Goal: Use online tool/utility: Utilize a website feature to perform a specific function

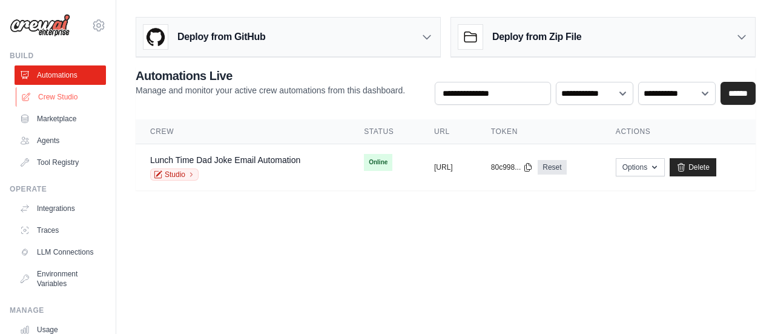
click at [51, 94] on link "Crew Studio" at bounding box center [61, 96] width 91 height 19
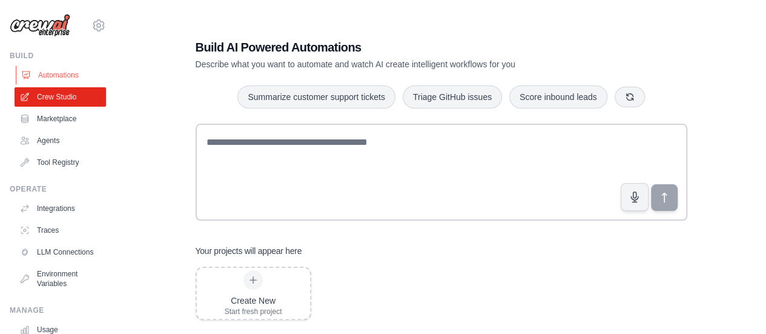
click at [57, 73] on link "Automations" at bounding box center [61, 74] width 91 height 19
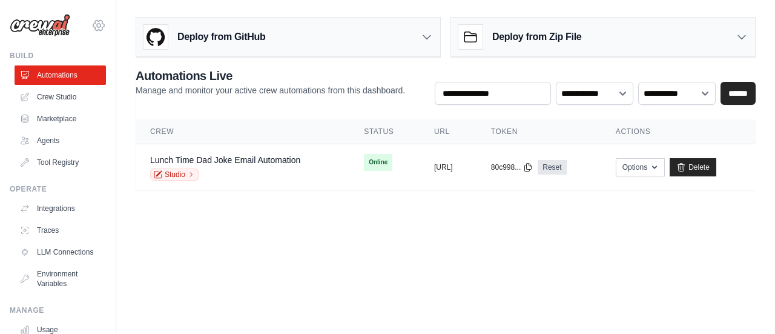
click at [91, 28] on icon at bounding box center [98, 25] width 15 height 15
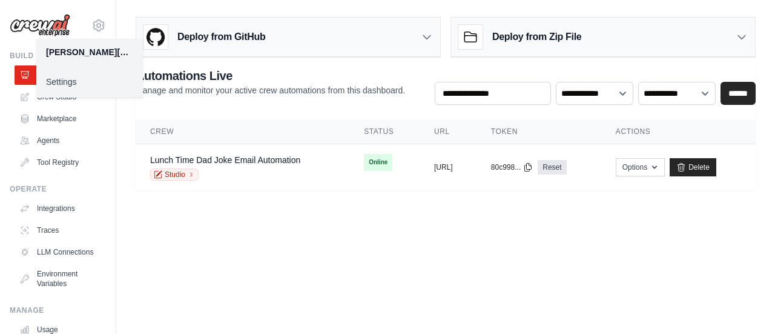
click at [66, 83] on link "Settings" at bounding box center [89, 82] width 107 height 22
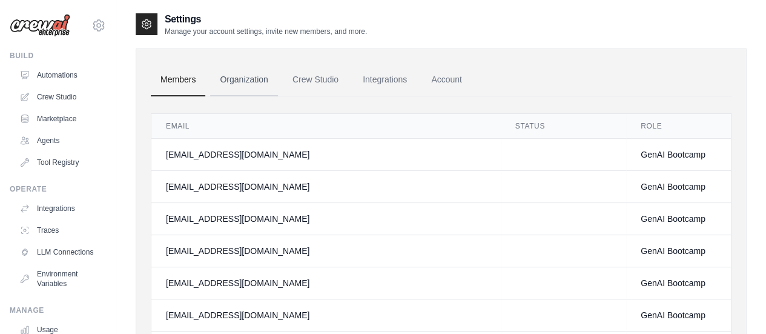
click at [254, 78] on link "Organization" at bounding box center [243, 80] width 67 height 33
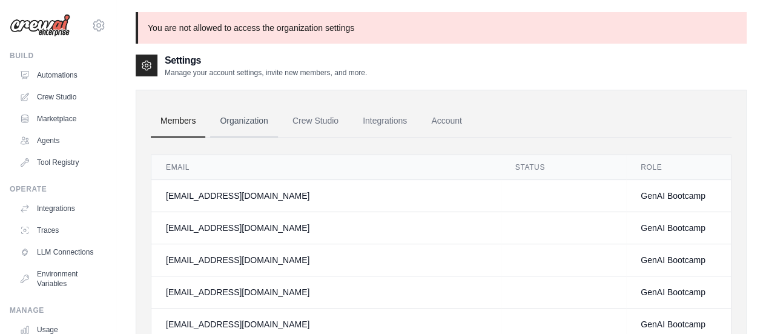
click at [250, 120] on link "Organization" at bounding box center [243, 121] width 67 height 33
click at [91, 27] on icon at bounding box center [98, 25] width 15 height 15
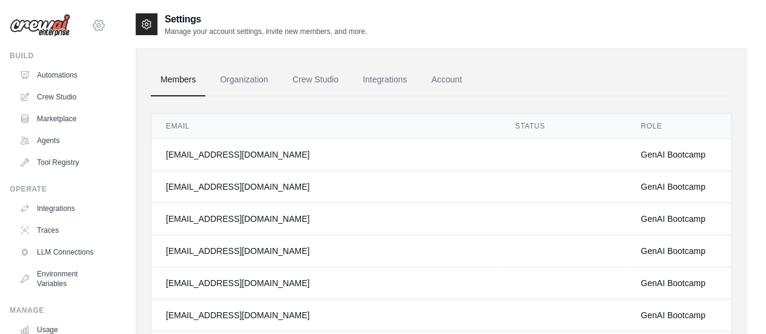
click at [91, 22] on icon at bounding box center [98, 25] width 15 height 15
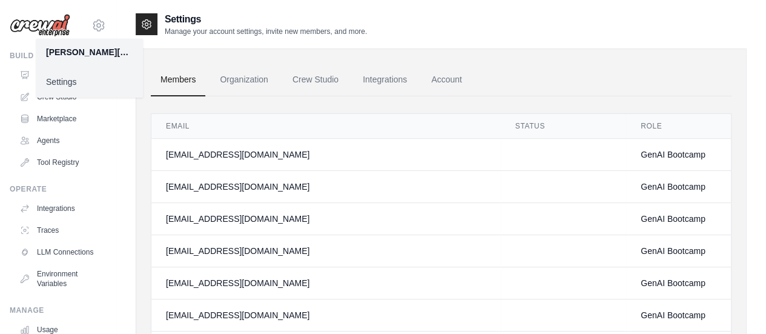
click at [69, 78] on link "Settings" at bounding box center [89, 82] width 107 height 22
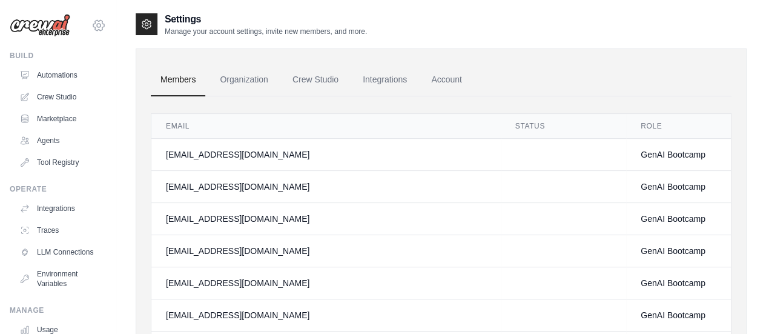
click at [91, 22] on icon at bounding box center [98, 25] width 15 height 15
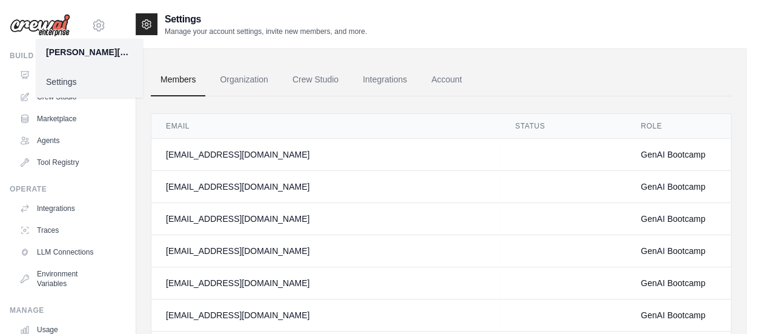
click at [66, 82] on link "Settings" at bounding box center [89, 82] width 107 height 22
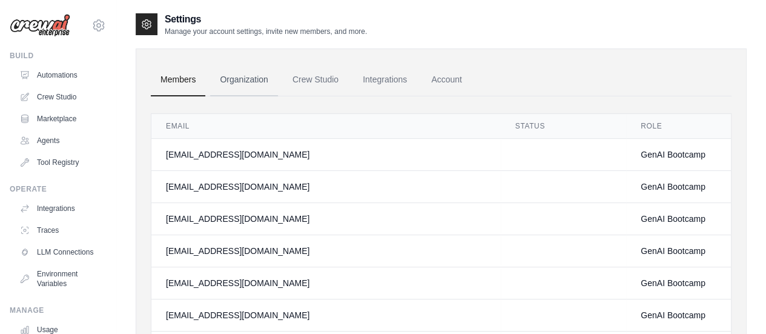
click at [256, 78] on link "Organization" at bounding box center [243, 80] width 67 height 33
click at [91, 25] on icon at bounding box center [98, 25] width 15 height 15
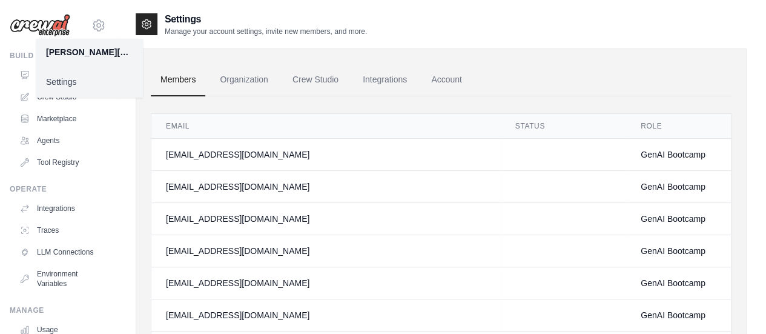
click at [70, 85] on link "Settings" at bounding box center [89, 82] width 107 height 22
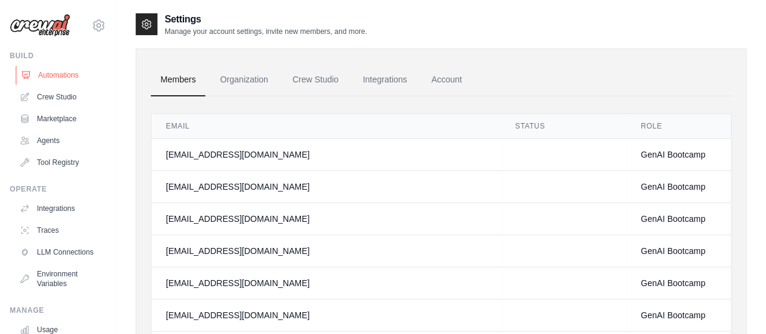
click at [53, 76] on link "Automations" at bounding box center [61, 74] width 91 height 19
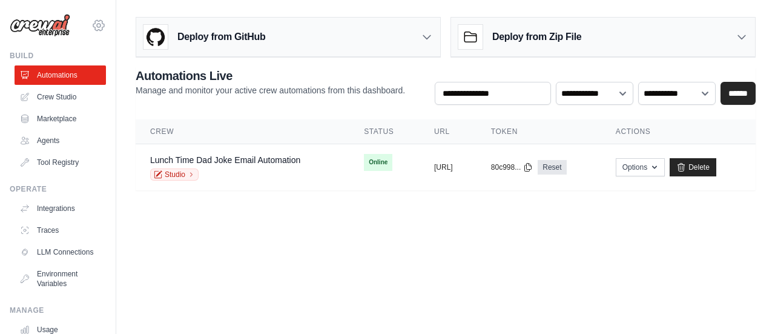
click at [91, 21] on icon at bounding box center [98, 25] width 15 height 15
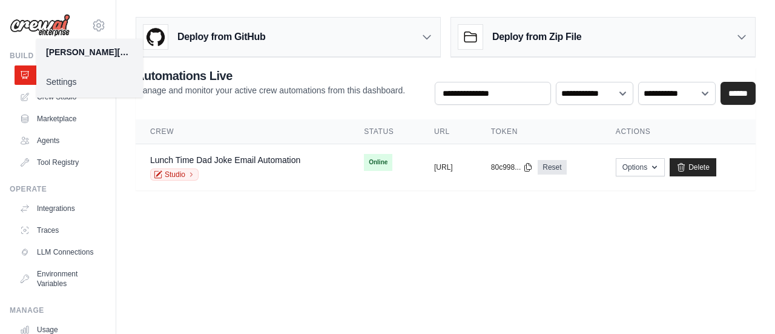
click at [70, 82] on link "Settings" at bounding box center [89, 82] width 107 height 22
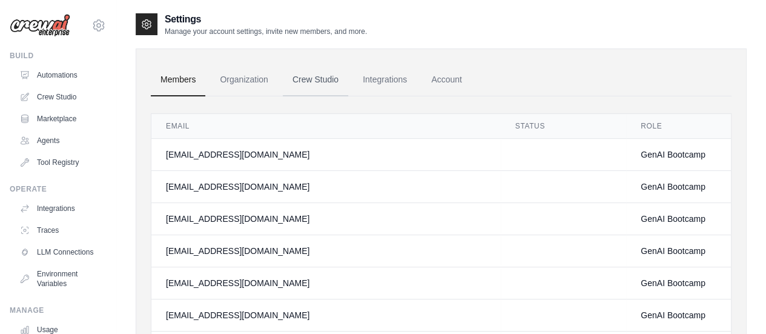
click at [313, 90] on link "Crew Studio" at bounding box center [315, 80] width 65 height 33
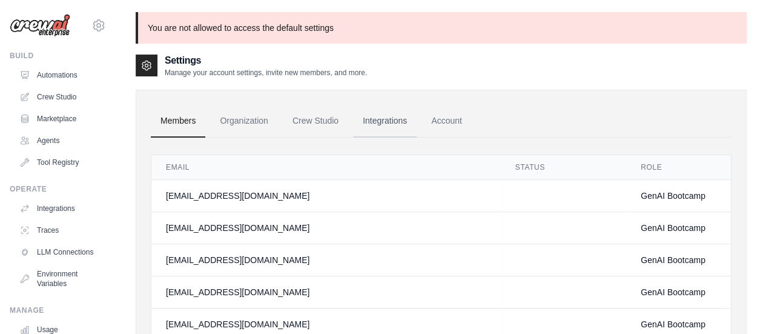
click at [383, 123] on link "Integrations" at bounding box center [385, 121] width 64 height 33
click at [258, 118] on link "Organization" at bounding box center [243, 121] width 67 height 33
click at [67, 75] on link "Automations" at bounding box center [61, 74] width 91 height 19
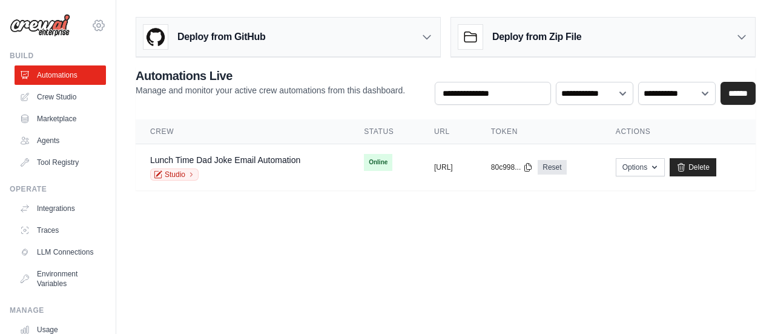
click at [91, 27] on icon at bounding box center [98, 25] width 15 height 15
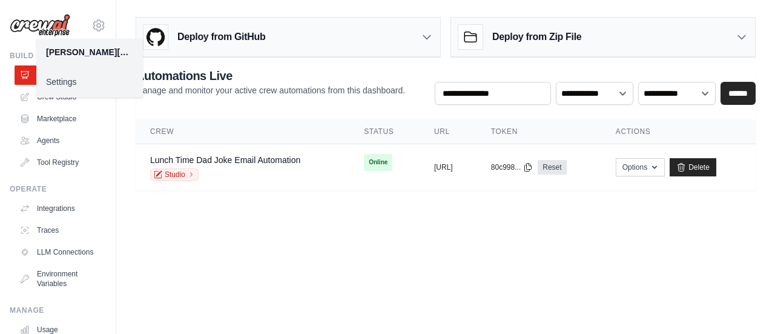
click at [62, 80] on link "Settings" at bounding box center [89, 82] width 107 height 22
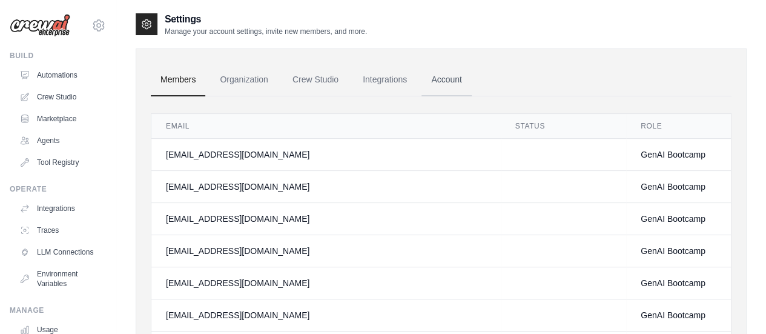
click at [462, 81] on link "Account" at bounding box center [447, 80] width 50 height 33
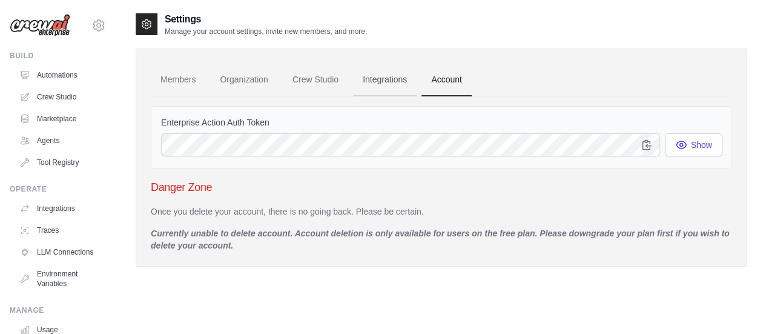
click at [379, 76] on link "Integrations" at bounding box center [385, 80] width 64 height 33
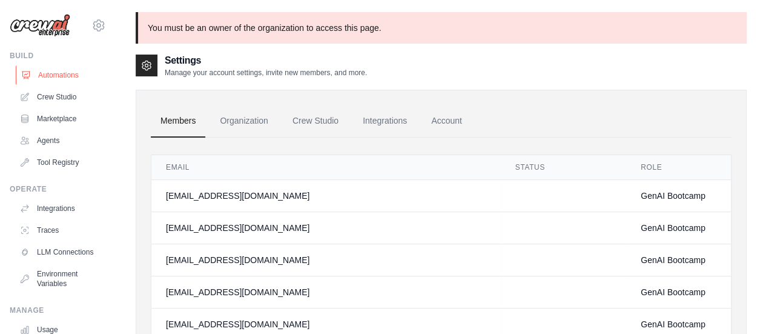
click at [56, 68] on link "Automations" at bounding box center [61, 74] width 91 height 19
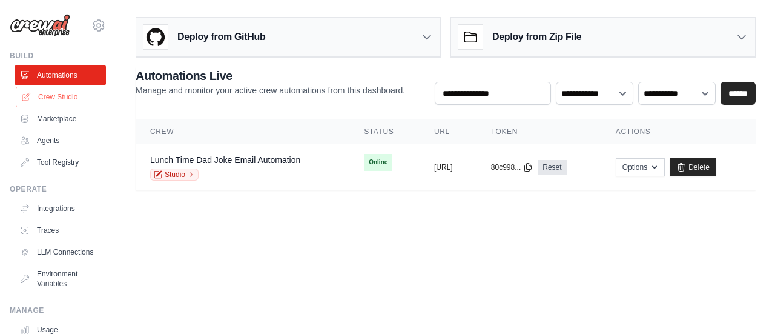
click at [64, 99] on link "Crew Studio" at bounding box center [61, 96] width 91 height 19
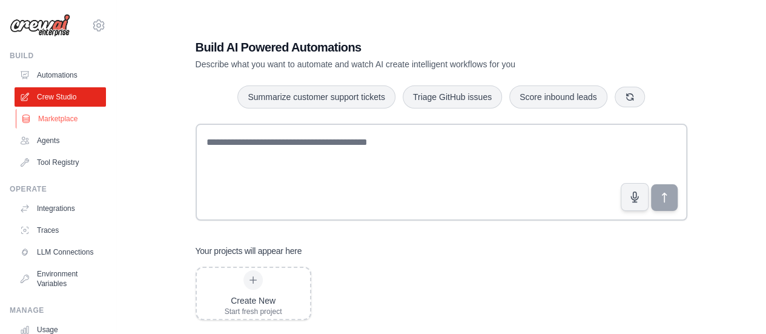
click at [47, 123] on link "Marketplace" at bounding box center [61, 118] width 91 height 19
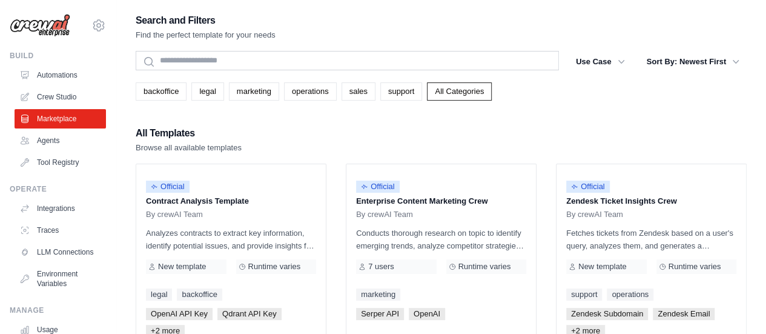
scroll to position [94, 0]
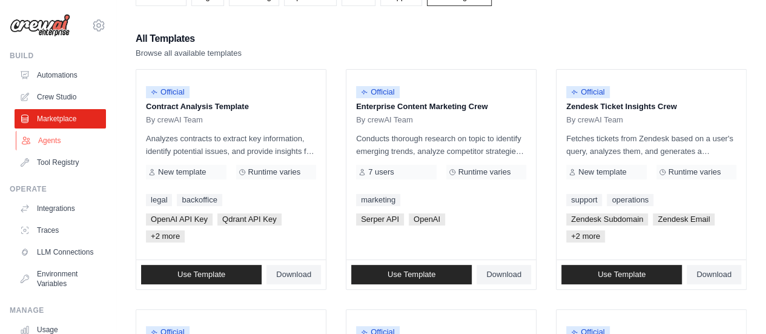
click at [48, 140] on link "Agents" at bounding box center [61, 140] width 91 height 19
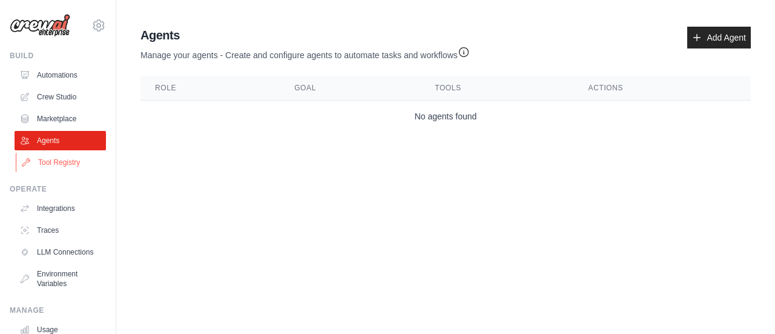
click at [64, 161] on link "Tool Registry" at bounding box center [61, 162] width 91 height 19
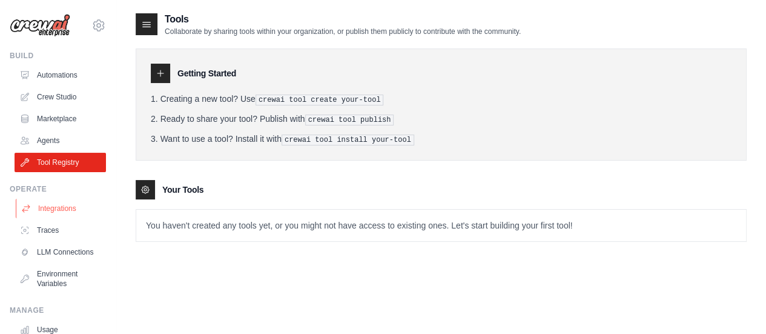
click at [63, 207] on link "Integrations" at bounding box center [61, 208] width 91 height 19
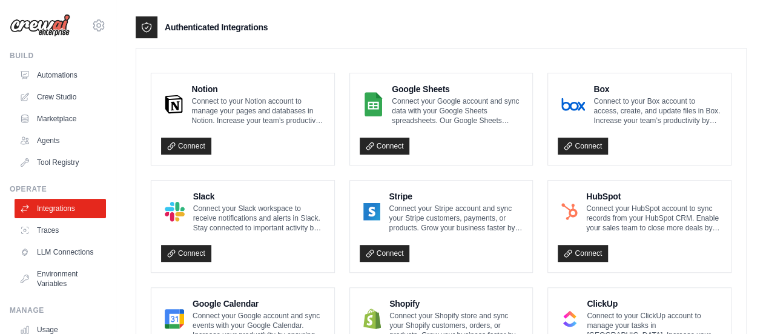
scroll to position [283, 0]
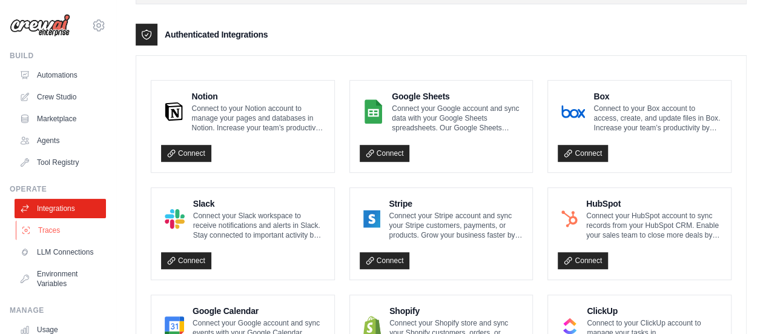
click at [70, 226] on link "Traces" at bounding box center [61, 229] width 91 height 19
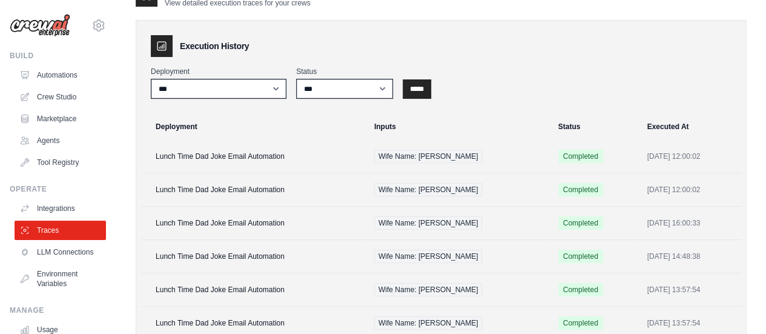
scroll to position [5, 0]
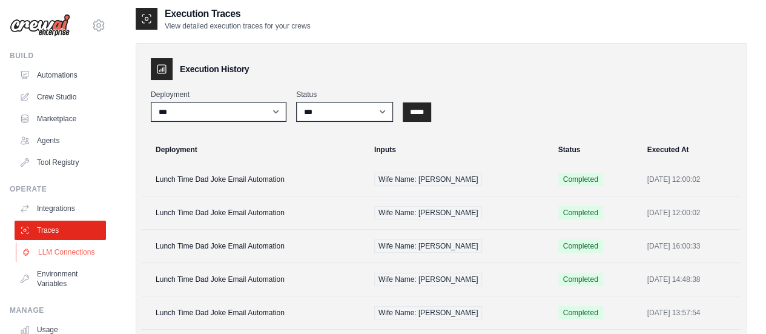
click at [62, 256] on link "LLM Connections" at bounding box center [61, 251] width 91 height 19
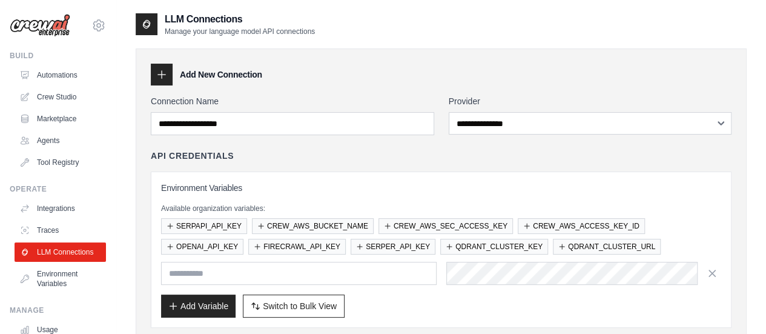
scroll to position [18, 0]
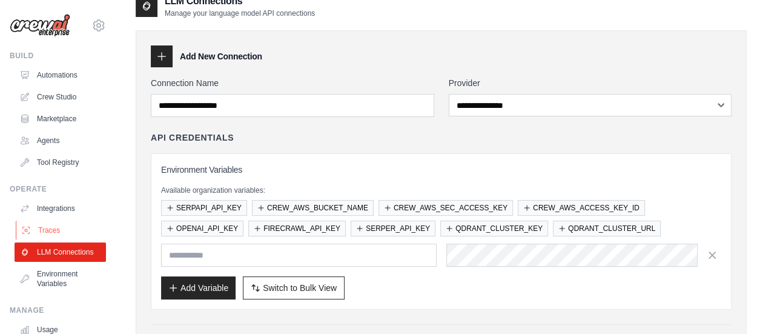
click at [58, 237] on link "Traces" at bounding box center [61, 229] width 91 height 19
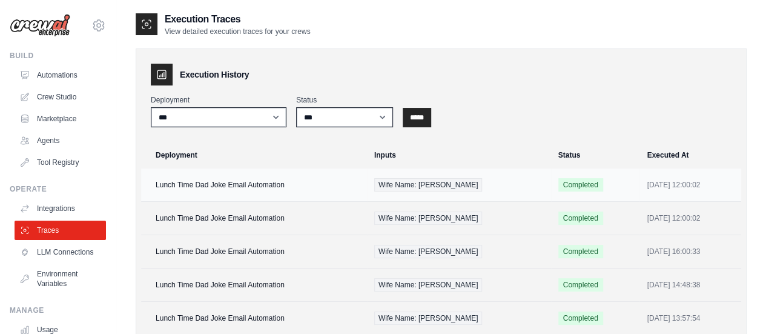
click at [246, 182] on td "Lunch Time Dad Joke Email Automation" at bounding box center [254, 184] width 226 height 33
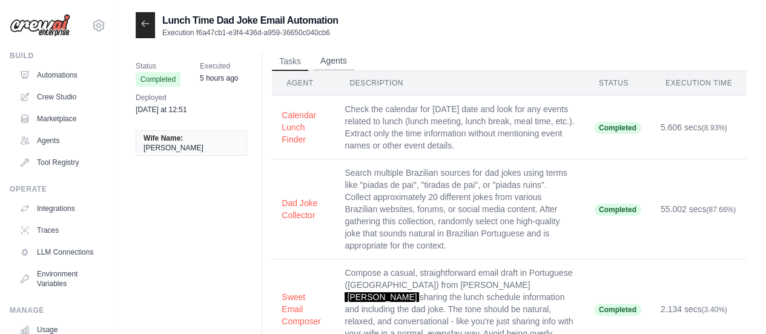
click at [345, 59] on button "Agents" at bounding box center [333, 61] width 41 height 18
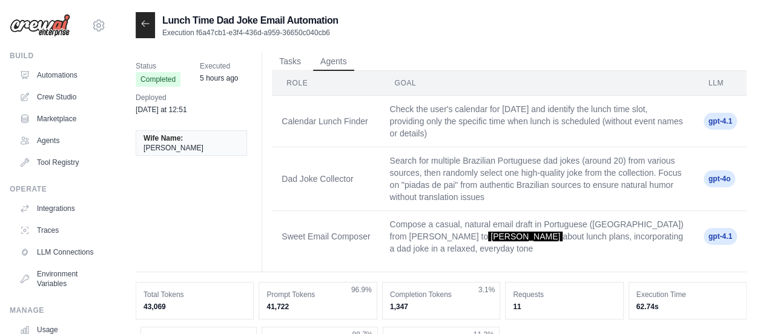
drag, startPoint x: 460, startPoint y: 177, endPoint x: 715, endPoint y: 179, distance: 254.4
click at [715, 179] on tr "Dad Joke Collector Search for multiple Brazilian Portuguese dad jokes (around 2…" at bounding box center [509, 179] width 475 height 64
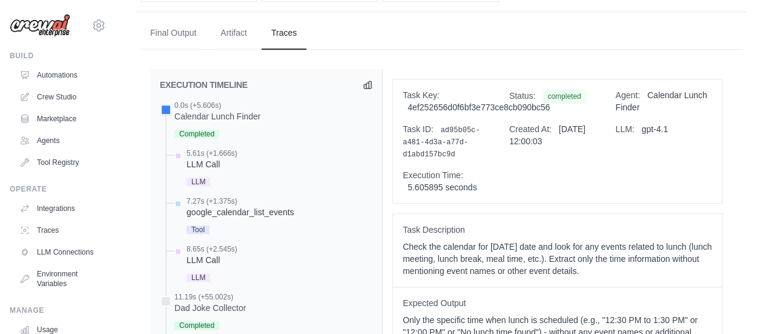
scroll to position [346, 0]
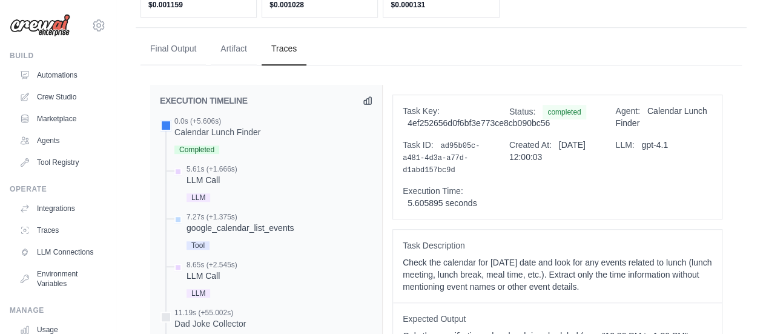
click at [343, 33] on ul "Final Output Artifact Traces" at bounding box center [441, 49] width 601 height 33
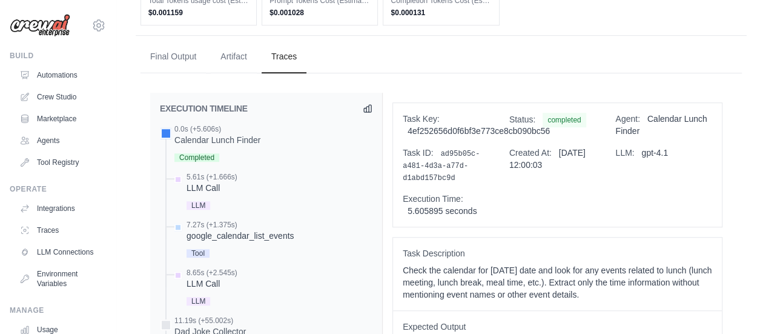
scroll to position [363, 0]
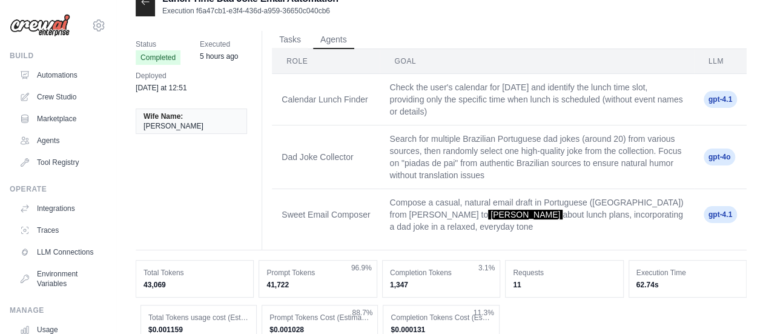
scroll to position [0, 0]
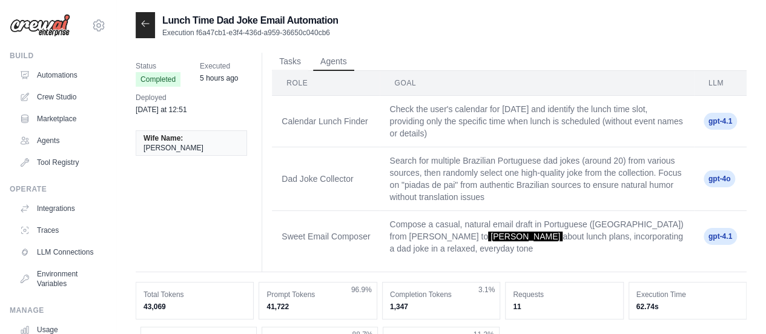
click at [147, 35] on div at bounding box center [145, 25] width 19 height 26
click at [146, 28] on icon at bounding box center [146, 24] width 10 height 10
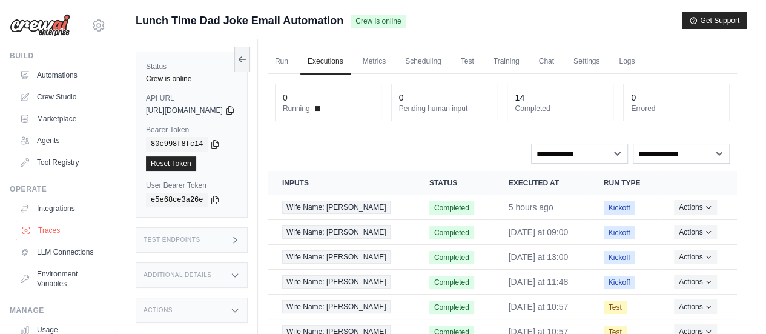
click at [63, 228] on link "Traces" at bounding box center [61, 229] width 91 height 19
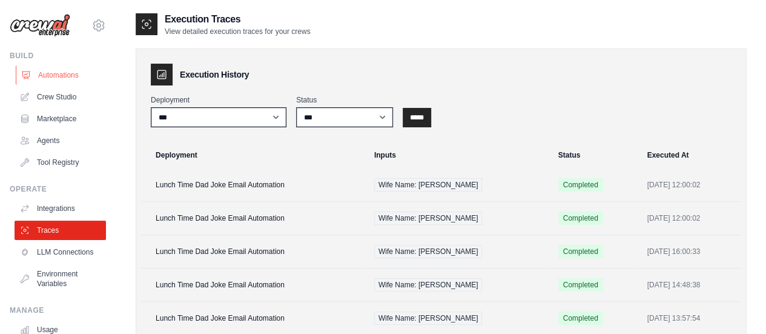
click at [58, 67] on link "Automations" at bounding box center [61, 74] width 91 height 19
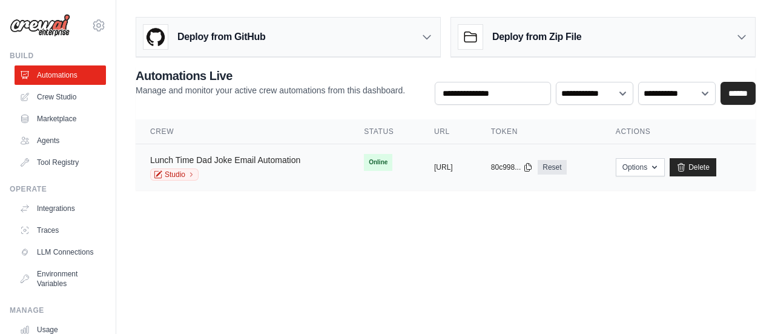
click at [271, 156] on link "Lunch Time Dad Joke Email Automation" at bounding box center [225, 160] width 150 height 10
click at [187, 177] on link "Studio" at bounding box center [174, 174] width 48 height 12
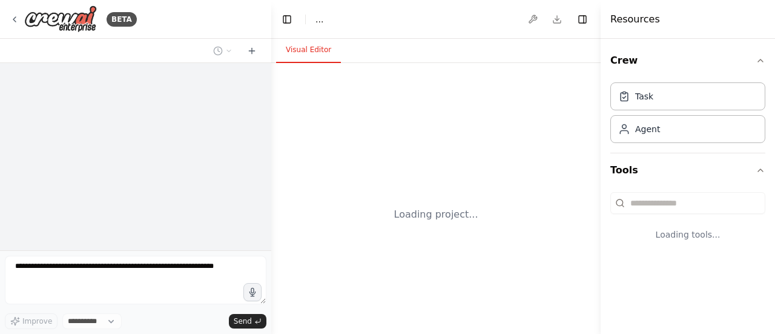
select select "****"
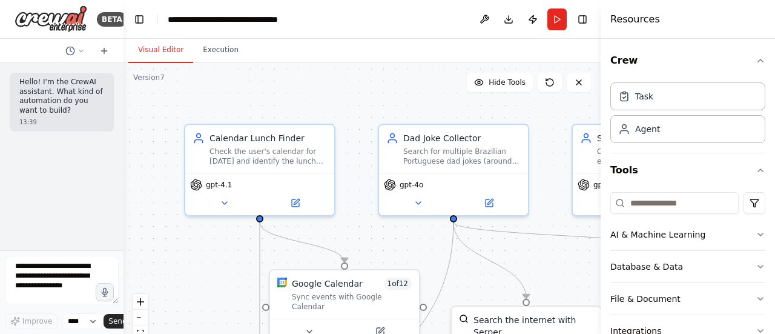
drag, startPoint x: 270, startPoint y: 130, endPoint x: 105, endPoint y: 130, distance: 164.7
click at [105, 130] on div "BETA Hello! I'm the CrewAI assistant. What kind of automation do you want to bu…" at bounding box center [62, 167] width 124 height 334
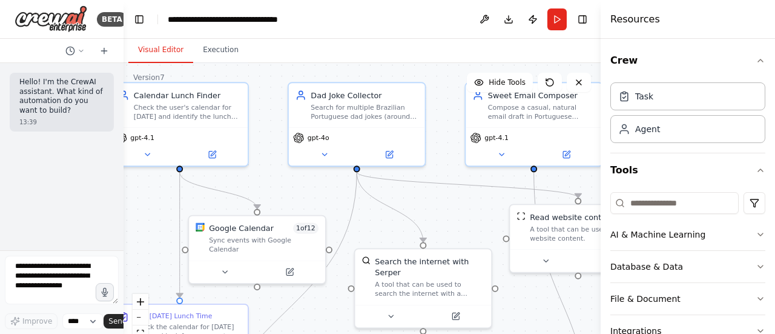
drag, startPoint x: 555, startPoint y: 253, endPoint x: 463, endPoint y: 213, distance: 100.7
click at [463, 213] on div ".deletable-edge-delete-btn { width: 20px; height: 20px; border: 0px solid #ffff…" at bounding box center [362, 214] width 477 height 303
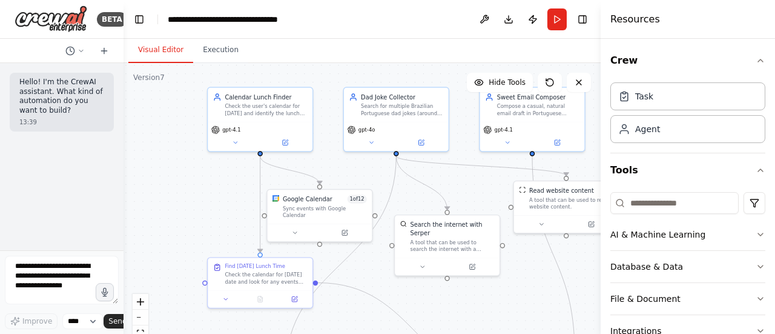
drag, startPoint x: 475, startPoint y: 225, endPoint x: 491, endPoint y: 202, distance: 28.4
click at [491, 202] on div ".deletable-edge-delete-btn { width: 20px; height: 20px; border: 0px solid #ffff…" at bounding box center [362, 214] width 477 height 303
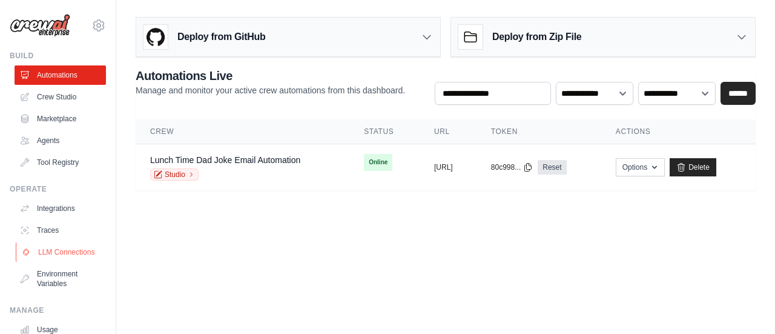
click at [59, 262] on link "LLM Connections" at bounding box center [61, 251] width 91 height 19
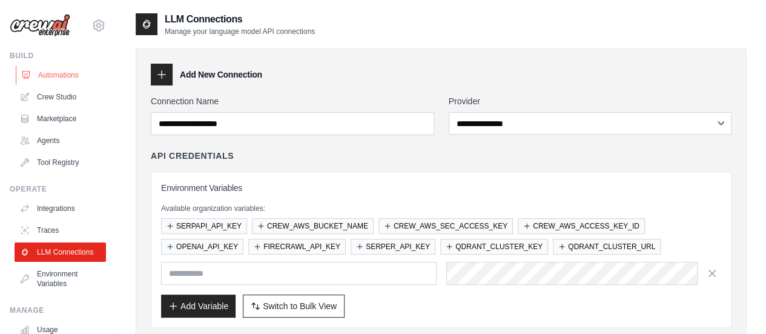
click at [41, 72] on link "Automations" at bounding box center [61, 74] width 91 height 19
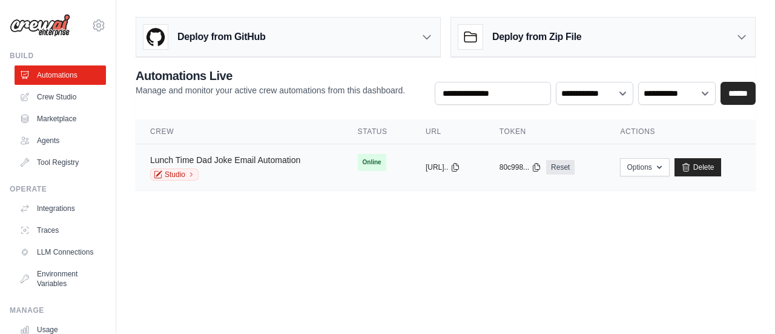
click at [245, 157] on link "Lunch Time Dad Joke Email Automation" at bounding box center [225, 160] width 150 height 10
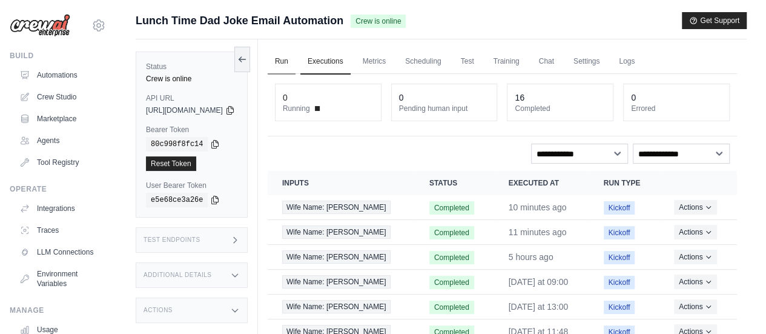
click at [296, 64] on link "Run" at bounding box center [282, 61] width 28 height 25
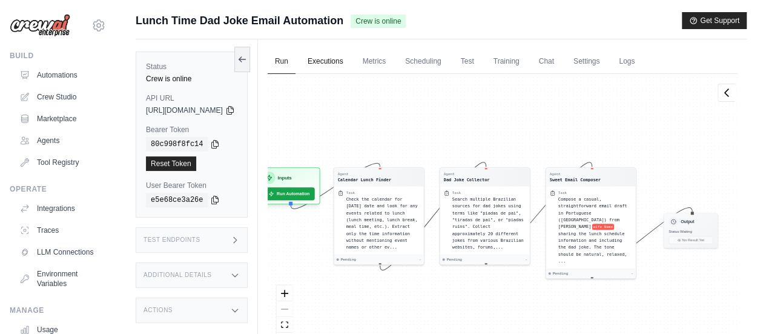
click at [348, 61] on link "Executions" at bounding box center [325, 61] width 50 height 25
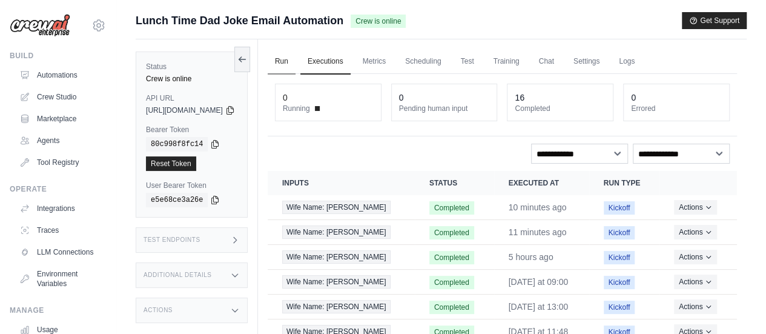
click at [296, 62] on link "Run" at bounding box center [282, 61] width 28 height 25
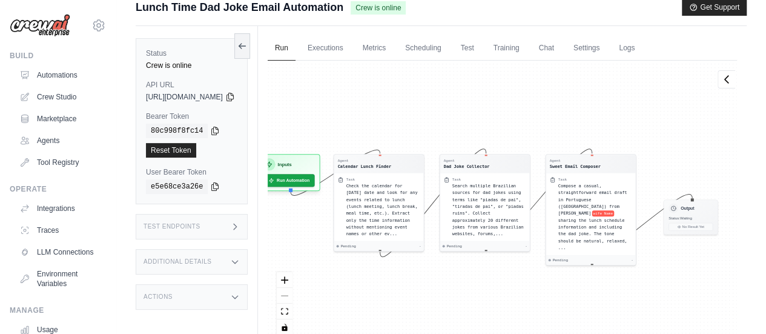
scroll to position [10, 0]
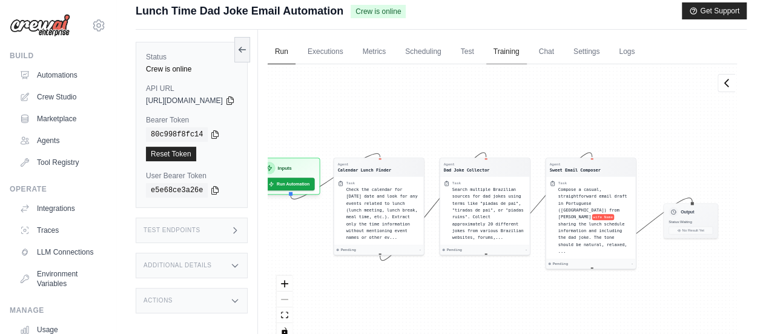
click at [527, 56] on link "Training" at bounding box center [506, 51] width 41 height 25
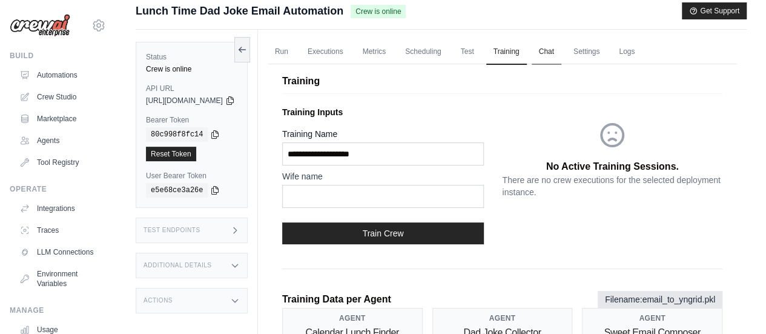
click at [561, 59] on link "Chat" at bounding box center [547, 51] width 30 height 25
click at [603, 51] on link "Settings" at bounding box center [586, 51] width 41 height 25
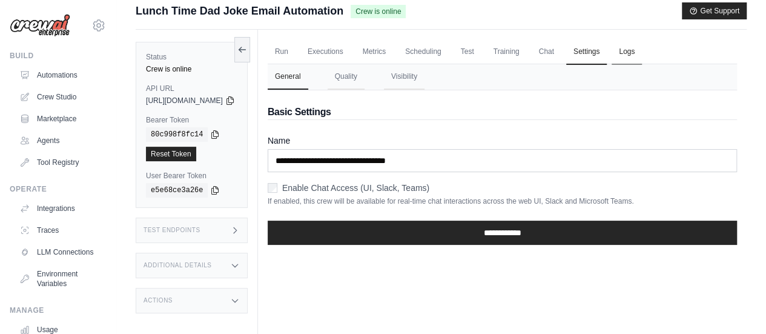
click at [642, 48] on link "Logs" at bounding box center [627, 51] width 30 height 25
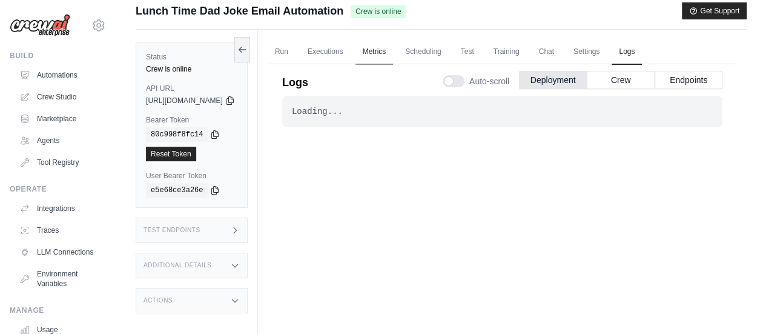
click at [386, 50] on link "Metrics" at bounding box center [375, 51] width 38 height 25
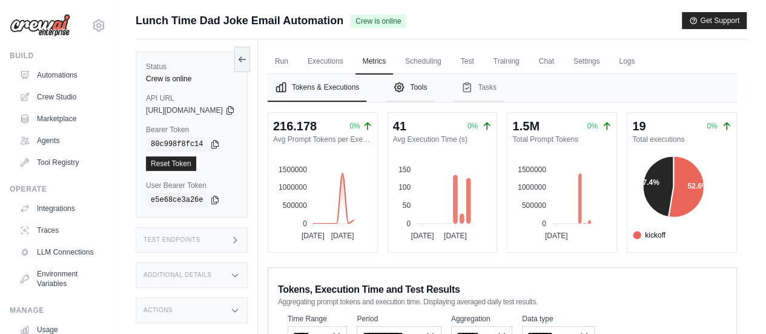
click at [434, 88] on button "Tools" at bounding box center [410, 88] width 48 height 28
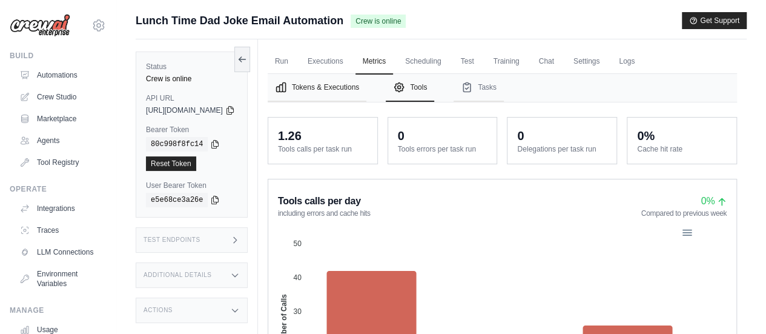
click at [366, 82] on button "Tokens & Executions" at bounding box center [317, 88] width 99 height 28
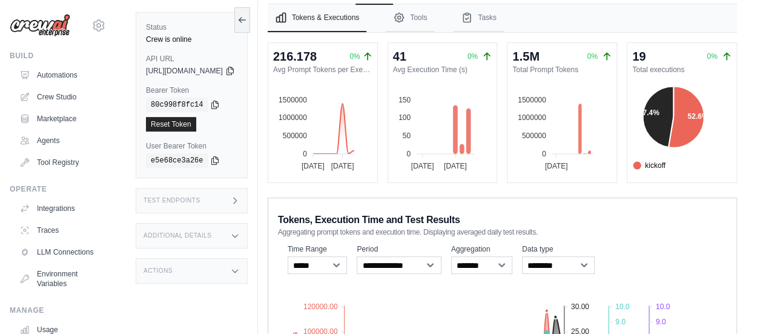
scroll to position [19, 0]
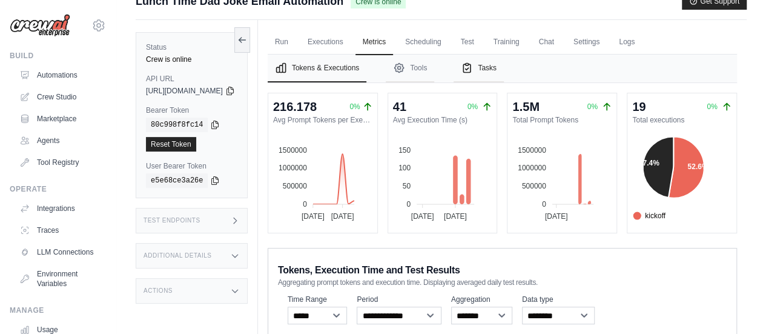
click at [504, 66] on button "Tasks" at bounding box center [479, 69] width 50 height 28
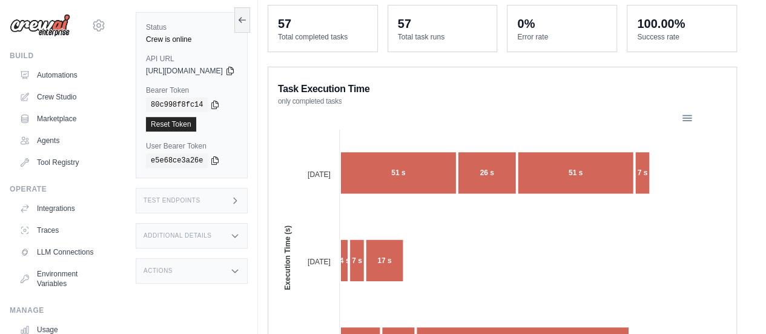
scroll to position [0, 0]
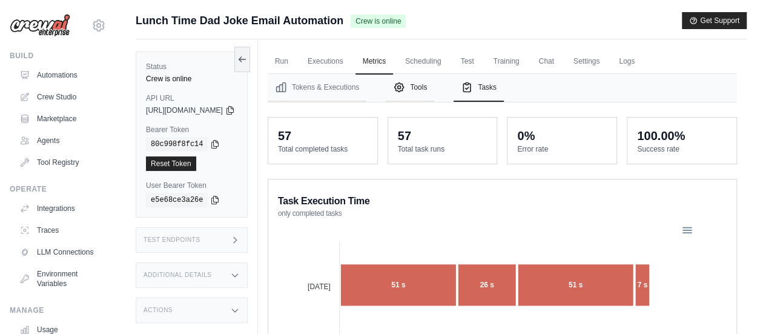
click at [434, 98] on button "Tools" at bounding box center [410, 88] width 48 height 28
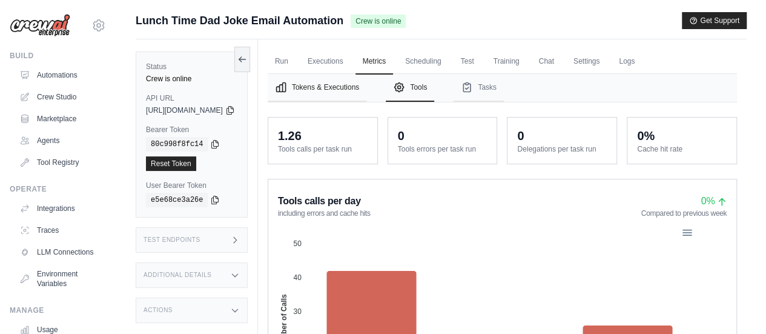
click at [366, 78] on button "Tokens & Executions" at bounding box center [317, 88] width 99 height 28
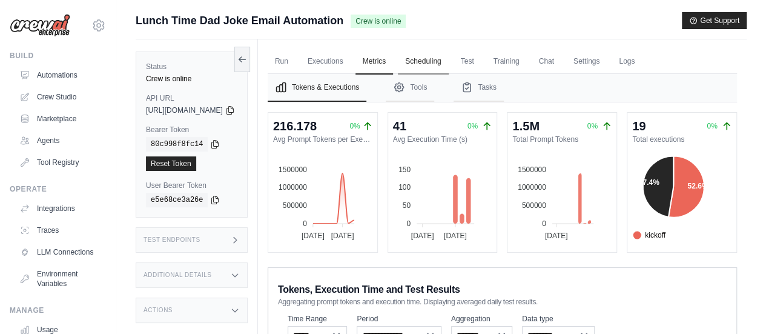
click at [448, 64] on link "Scheduling" at bounding box center [423, 61] width 50 height 25
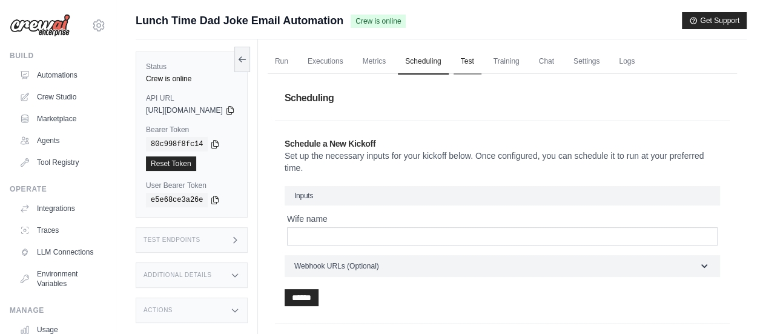
click at [482, 65] on link "Test" at bounding box center [468, 61] width 28 height 25
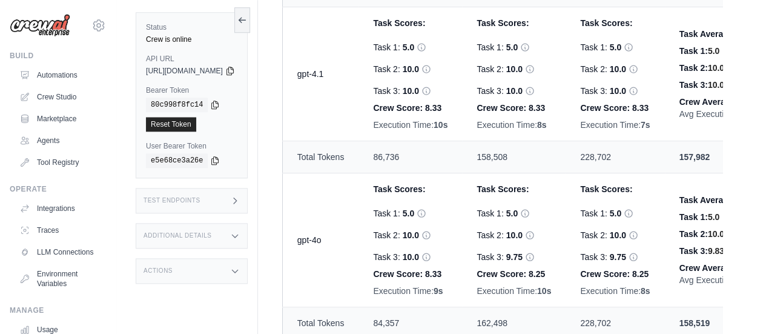
scroll to position [601, 0]
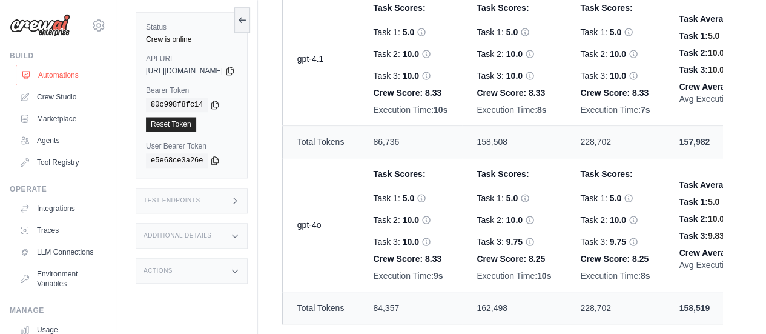
click at [51, 83] on link "Automations" at bounding box center [61, 74] width 91 height 19
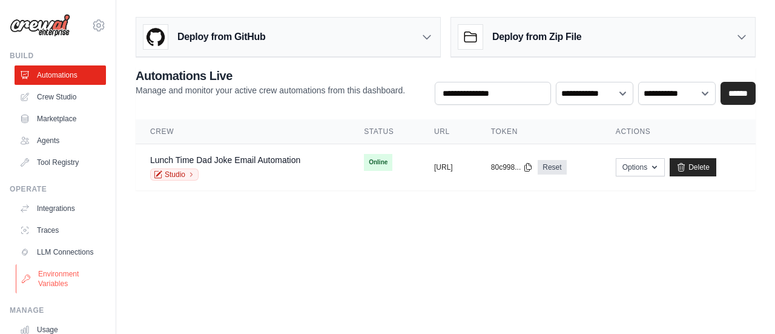
click at [68, 288] on link "Environment Variables" at bounding box center [61, 278] width 91 height 29
click at [33, 285] on link "Environment Variables" at bounding box center [61, 278] width 91 height 29
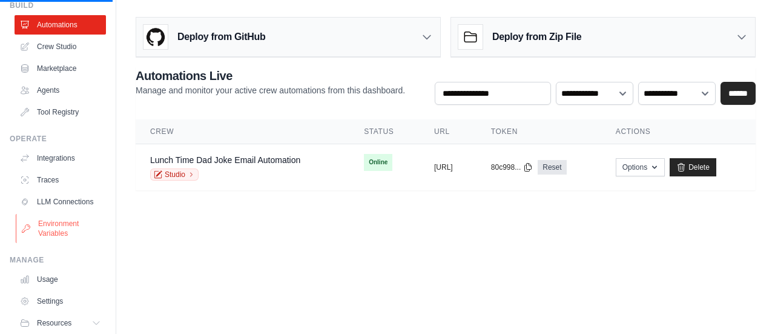
click at [63, 230] on link "Environment Variables" at bounding box center [61, 228] width 91 height 29
click at [58, 234] on link "Environment Variables" at bounding box center [61, 228] width 91 height 29
click at [65, 47] on link "Crew Studio" at bounding box center [61, 46] width 91 height 19
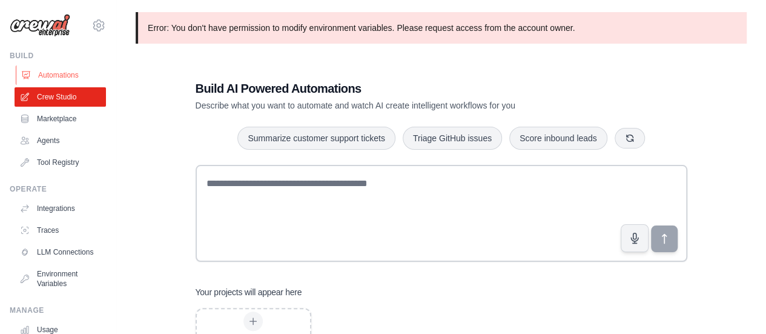
click at [47, 81] on link "Automations" at bounding box center [61, 74] width 91 height 19
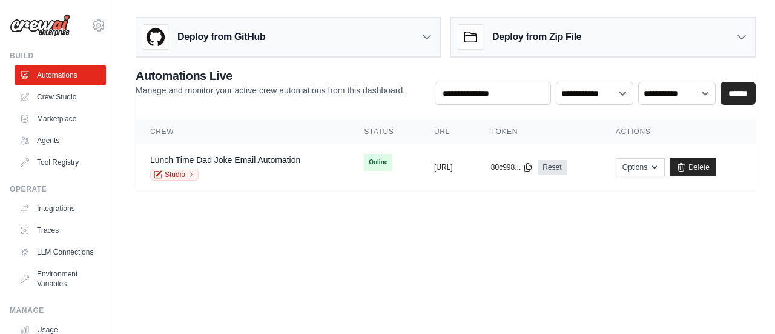
click at [47, 81] on link "Automations" at bounding box center [60, 74] width 91 height 19
click at [57, 101] on link "Crew Studio" at bounding box center [61, 96] width 91 height 19
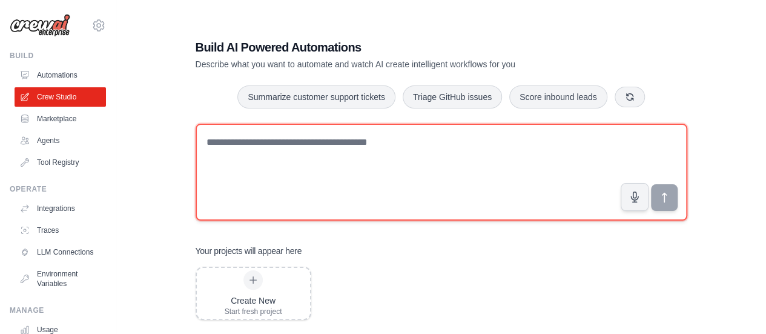
click at [346, 173] on textarea at bounding box center [442, 172] width 492 height 97
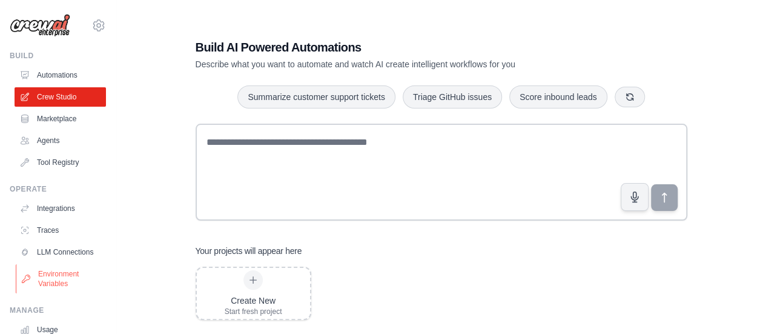
click at [55, 290] on link "Environment Variables" at bounding box center [61, 278] width 91 height 29
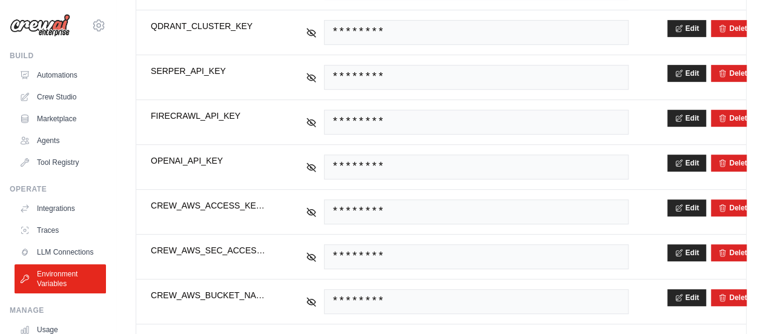
scroll to position [310, 0]
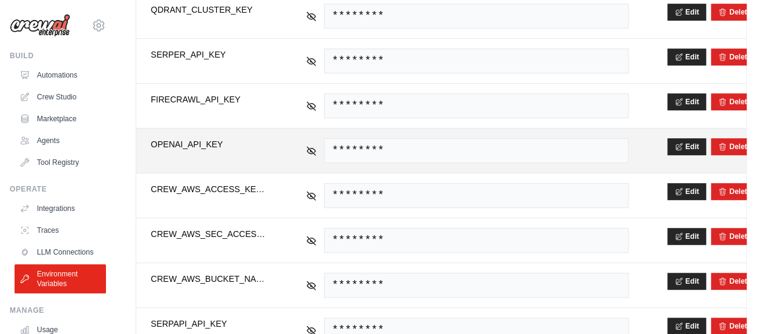
click at [471, 151] on span "********" at bounding box center [476, 150] width 305 height 25
click at [308, 146] on icon at bounding box center [311, 150] width 11 height 11
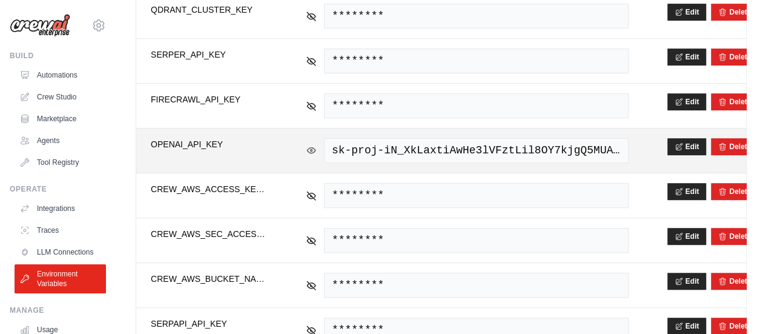
click at [308, 146] on icon at bounding box center [311, 150] width 11 height 11
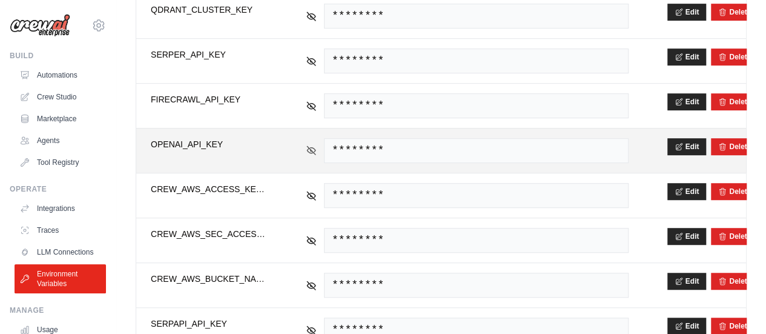
click at [308, 146] on icon at bounding box center [311, 150] width 8 height 8
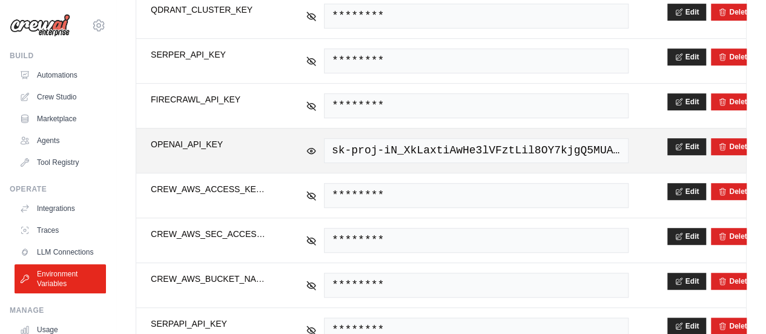
click at [404, 147] on span "sk-proj-iN_XkLaxtiAwHe3lVFztLil8OY7kjgQ5MUAS5Ou7OUR-uQ9_PJGZVSwY2XRrmANqnh-Ap_x…" at bounding box center [476, 150] width 305 height 25
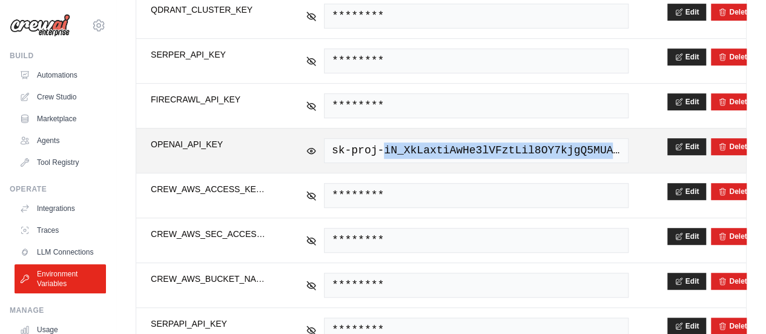
click at [404, 147] on span "sk-proj-iN_XkLaxtiAwHe3lVFztLil8OY7kjgQ5MUAS5Ou7OUR-uQ9_PJGZVSwY2XRrmANqnh-Ap_x…" at bounding box center [476, 150] width 305 height 25
copy tr "sk-proj-iN_XkLaxtiAwHe3lVFztLil8OY7kjgQ5MUAS5Ou7OUR-uQ9_PJGZVSwY2XRrmANqnh-Ap_x…"
click at [500, 145] on span "sk-proj-iN_XkLaxtiAwHe3lVFztLil8OY7kjgQ5MUAS5Ou7OUR-uQ9_PJGZVSwY2XRrmANqnh-Ap_x…" at bounding box center [476, 150] width 305 height 25
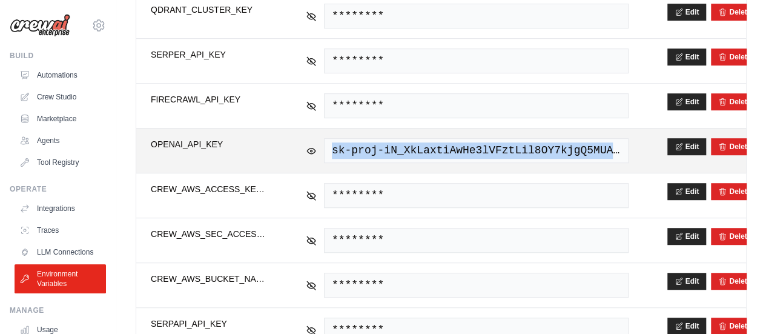
click at [500, 145] on span "sk-proj-iN_XkLaxtiAwHe3lVFztLil8OY7kjgQ5MUAS5Ou7OUR-uQ9_PJGZVSwY2XRrmANqnh-Ap_x…" at bounding box center [476, 150] width 305 height 25
click at [565, 144] on span "sk-proj-iN_XkLaxtiAwHe3lVFztLil8OY7kjgQ5MUAS5Ou7OUR-uQ9_PJGZVSwY2XRrmANqnh-Ap_x…" at bounding box center [476, 150] width 305 height 25
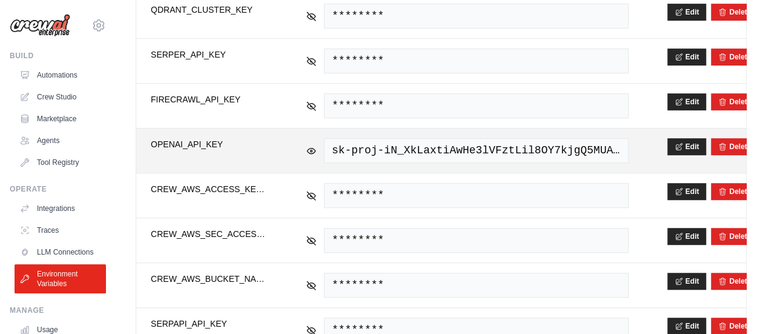
click at [565, 144] on span "sk-proj-iN_XkLaxtiAwHe3lVFztLil8OY7kjgQ5MUAS5Ou7OUR-uQ9_PJGZVSwY2XRrmANqnh-Ap_x…" at bounding box center [476, 150] width 305 height 25
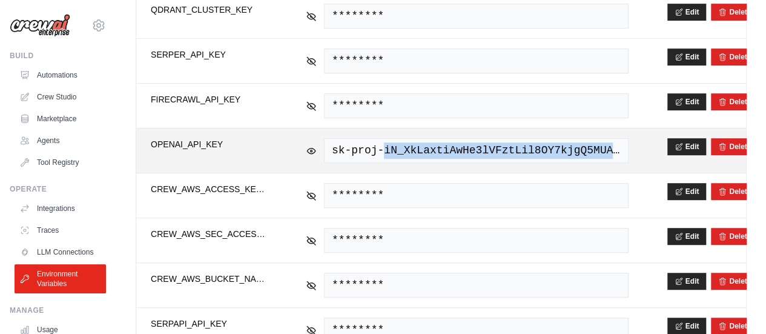
click at [565, 144] on span "sk-proj-iN_XkLaxtiAwHe3lVFztLil8OY7kjgQ5MUAS5Ou7OUR-uQ9_PJGZVSwY2XRrmANqnh-Ap_x…" at bounding box center [476, 150] width 305 height 25
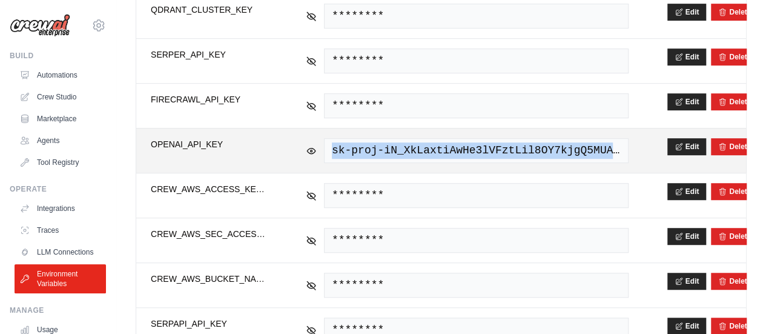
click at [565, 144] on span "sk-proj-iN_XkLaxtiAwHe3lVFztLil8OY7kjgQ5MUAS5Ou7OUR-uQ9_PJGZVSwY2XRrmANqnh-Ap_x…" at bounding box center [476, 150] width 305 height 25
click at [698, 137] on button "Edit" at bounding box center [686, 145] width 39 height 17
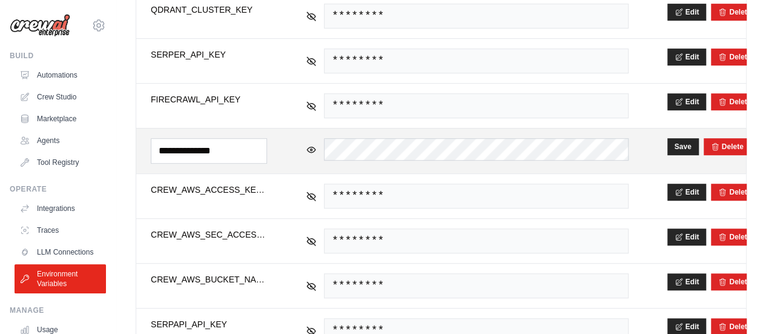
copy tr "sk-proj-iN_XkLaxtiAwHe3lVFztLil8OY7kjgQ5MUAS5Ou7OUR-uQ9_PJGZVSwY2XRrmANqnh-Ap_x…"
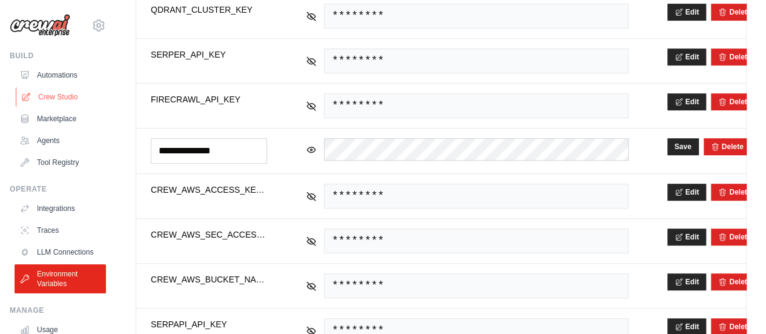
click at [52, 91] on link "Crew Studio" at bounding box center [61, 96] width 91 height 19
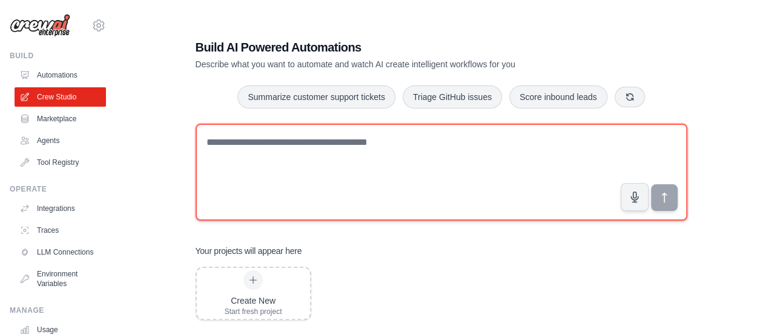
click at [313, 154] on textarea at bounding box center [442, 172] width 492 height 97
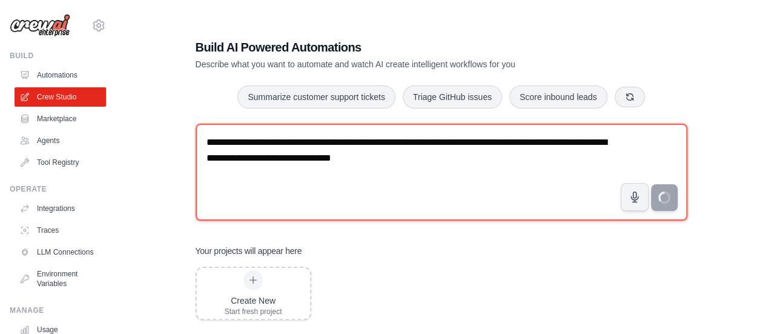
click at [460, 155] on textarea "**********" at bounding box center [442, 172] width 492 height 97
drag, startPoint x: 460, startPoint y: 156, endPoint x: 187, endPoint y: 137, distance: 273.8
click at [187, 137] on div "**********" at bounding box center [441, 179] width 521 height 320
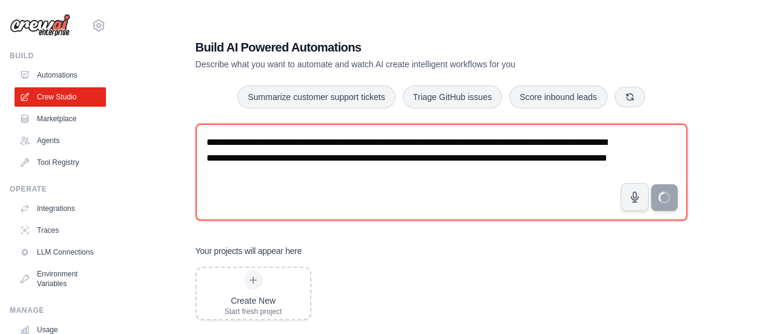
scroll to position [24, 0]
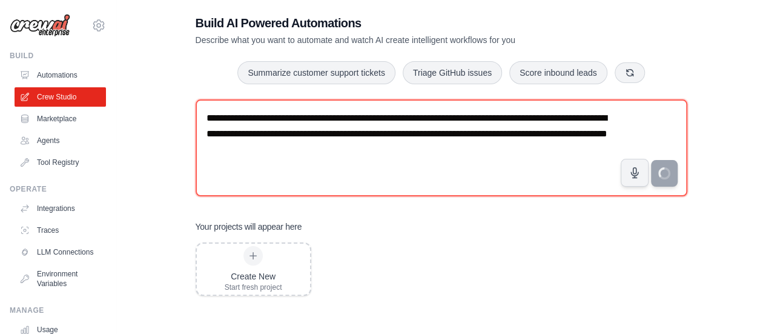
drag, startPoint x: 423, startPoint y: 153, endPoint x: 177, endPoint y: 101, distance: 252.0
click at [177, 101] on div "**********" at bounding box center [441, 155] width 611 height 334
type textarea "**********"
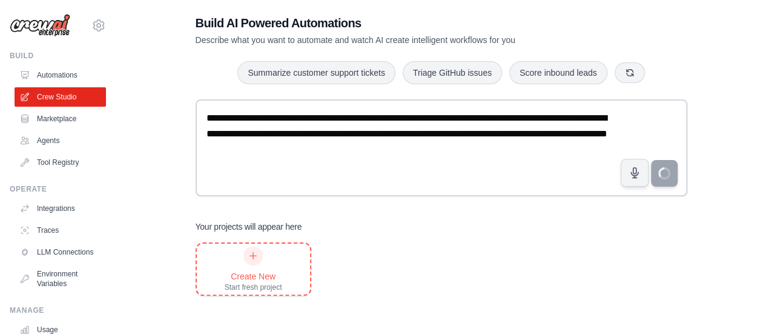
click at [254, 266] on div "Create New Start fresh project" at bounding box center [254, 269] width 58 height 46
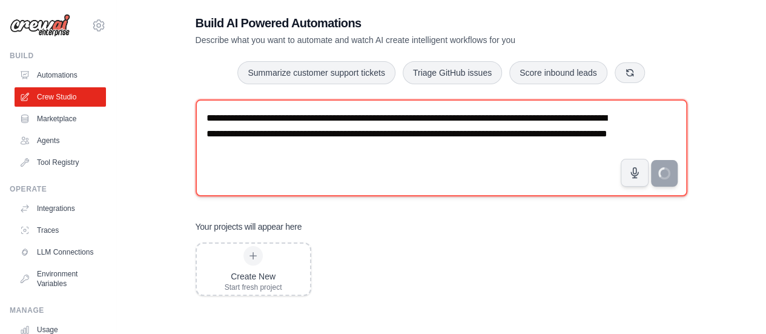
drag, startPoint x: 395, startPoint y: 158, endPoint x: 199, endPoint y: 107, distance: 202.7
click at [199, 107] on textarea "**********" at bounding box center [442, 147] width 492 height 97
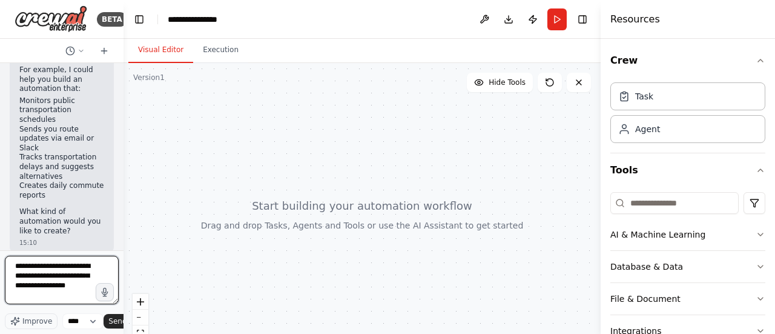
scroll to position [5, 0]
type textarea "**********"
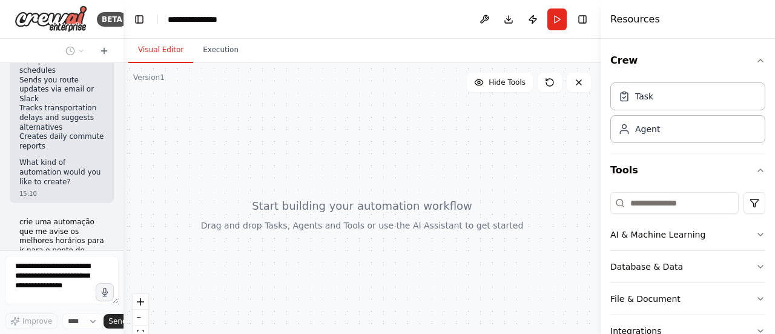
scroll to position [211, 0]
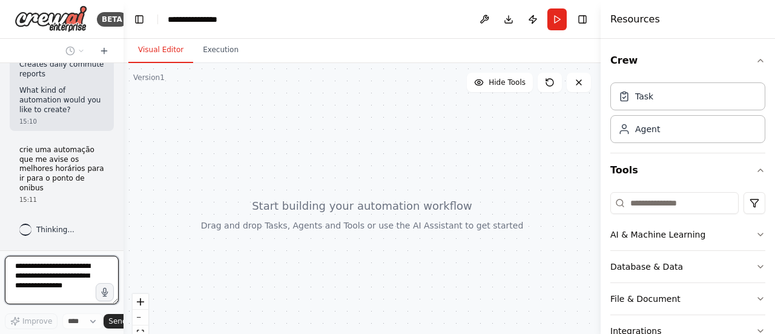
click at [119, 164] on div at bounding box center [121, 167] width 5 height 334
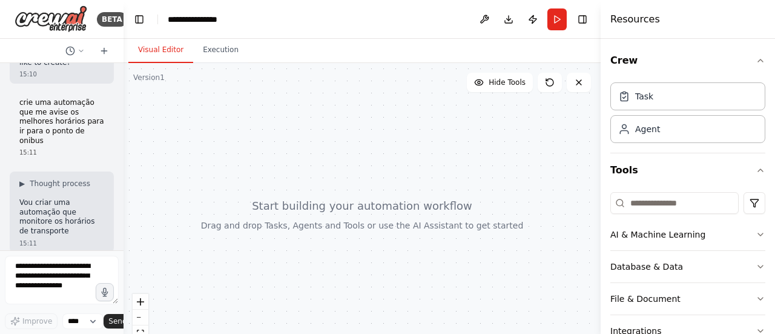
click at [119, 164] on div at bounding box center [121, 167] width 5 height 334
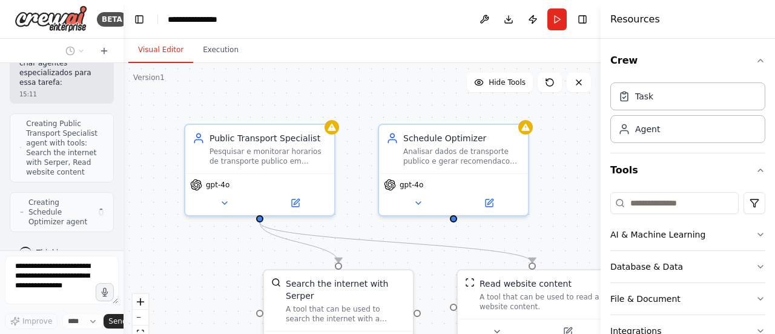
scroll to position [944, 0]
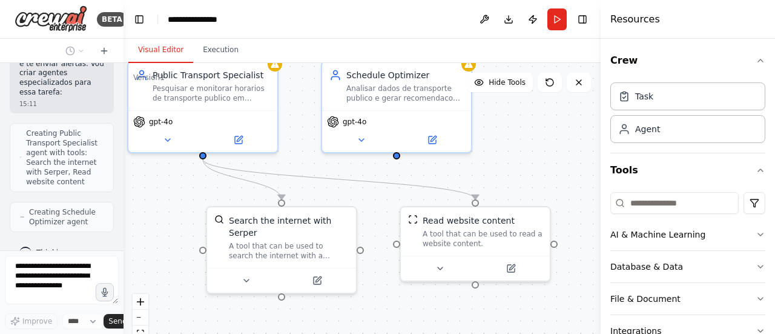
drag, startPoint x: 573, startPoint y: 231, endPoint x: 516, endPoint y: 168, distance: 84.9
click at [516, 168] on div ".deletable-edge-delete-btn { width: 20px; height: 20px; border: 0px solid #ffff…" at bounding box center [362, 214] width 477 height 303
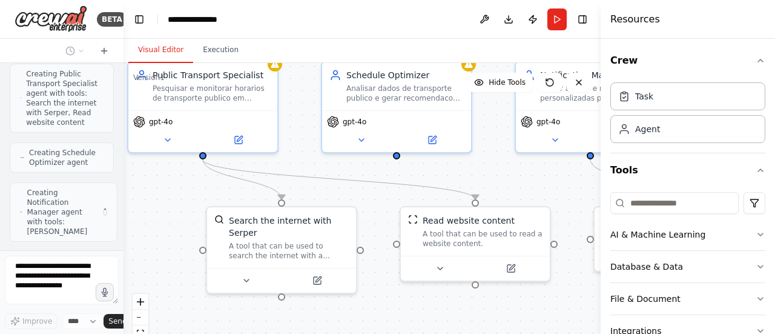
scroll to position [993, 0]
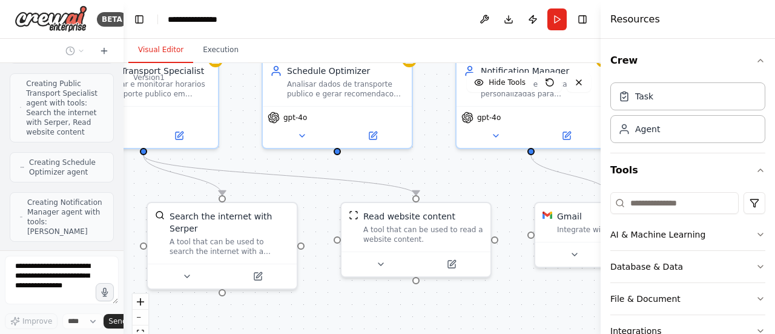
drag, startPoint x: 508, startPoint y: 182, endPoint x: 458, endPoint y: 174, distance: 49.8
click at [458, 174] on div ".deletable-edge-delete-btn { width: 20px; height: 20px; border: 0px solid #ffff…" at bounding box center [362, 214] width 477 height 303
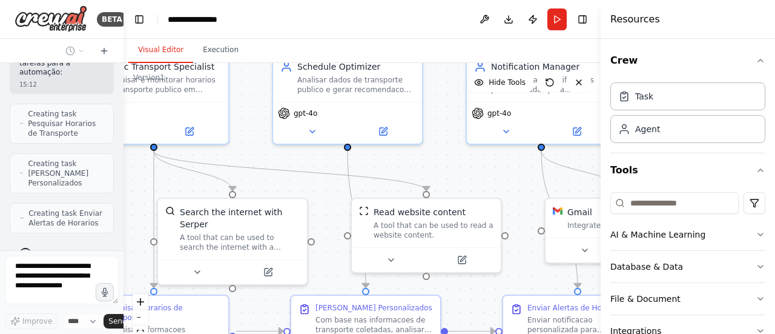
scroll to position [1191, 0]
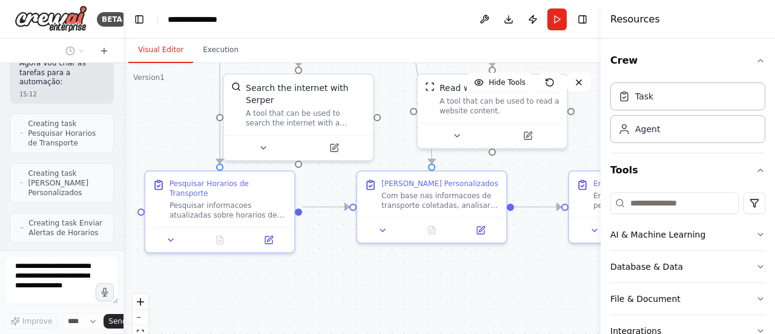
drag, startPoint x: 489, startPoint y: 308, endPoint x: 555, endPoint y: 184, distance: 140.6
click at [555, 184] on div ".deletable-edge-delete-btn { width: 20px; height: 20px; border: 0px solid #ffff…" at bounding box center [362, 214] width 477 height 303
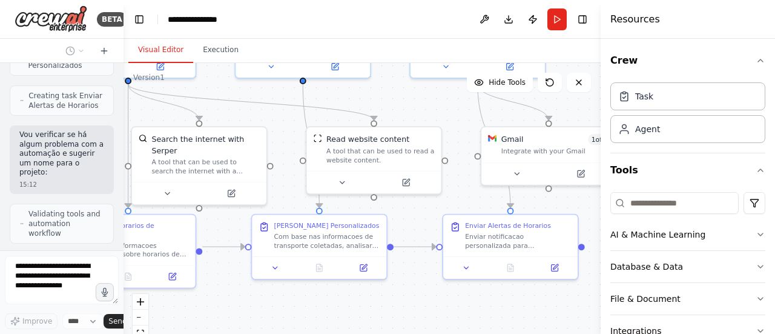
scroll to position [1377, 0]
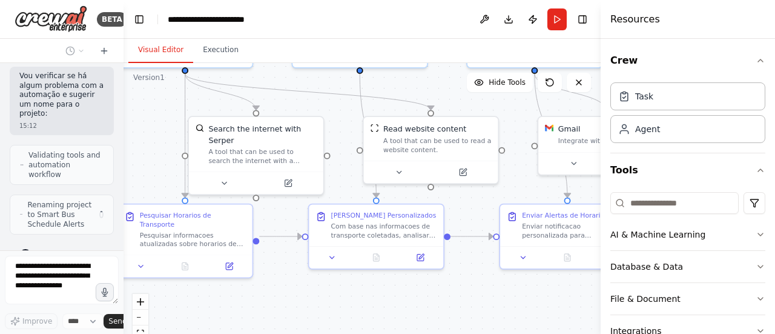
drag, startPoint x: 506, startPoint y: 278, endPoint x: 460, endPoint y: 300, distance: 50.7
click at [460, 300] on div ".deletable-edge-delete-btn { width: 20px; height: 20px; border: 0px solid #ffff…" at bounding box center [362, 214] width 477 height 303
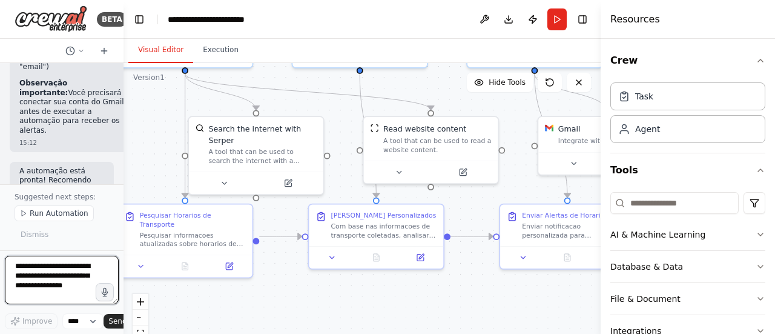
scroll to position [1950, 0]
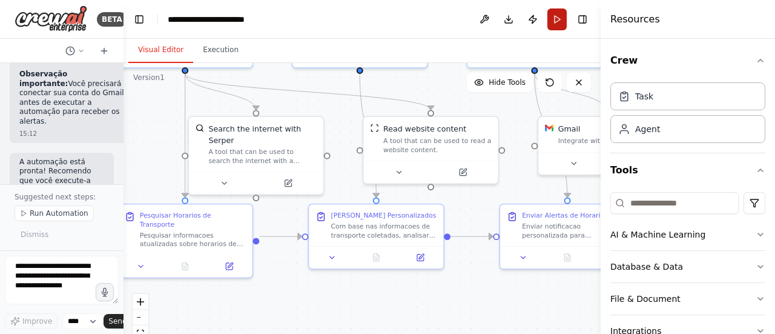
click at [549, 12] on button "Run" at bounding box center [557, 19] width 19 height 22
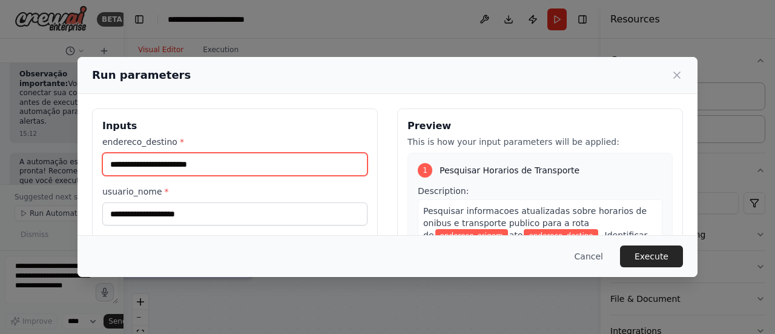
click at [233, 159] on input "endereco_destino *" at bounding box center [234, 164] width 265 height 23
type input "**********"
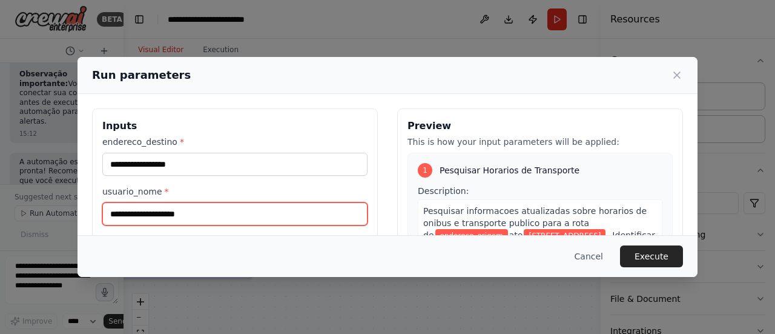
click at [167, 211] on input "usuario_nome *" at bounding box center [234, 213] width 265 height 23
type input "******"
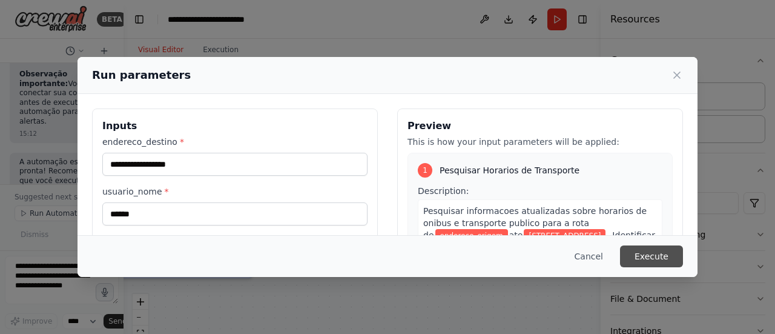
click at [653, 251] on button "Execute" at bounding box center [651, 256] width 63 height 22
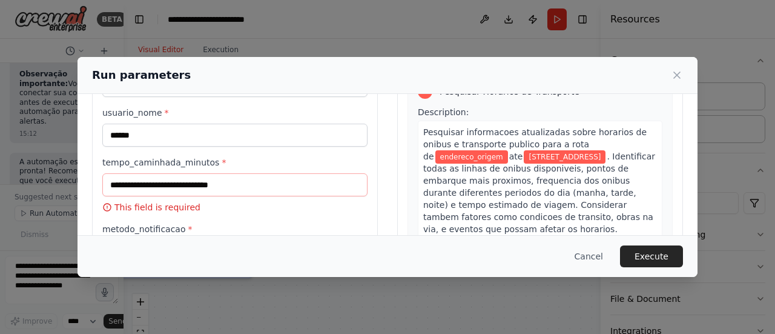
scroll to position [97, 0]
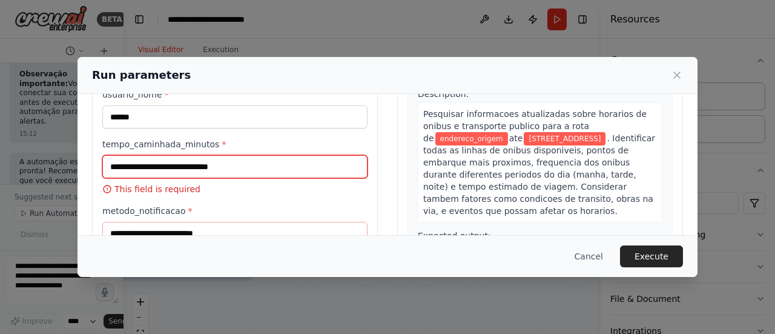
click at [208, 170] on input "tempo_caminhada_minutos *" at bounding box center [234, 166] width 265 height 23
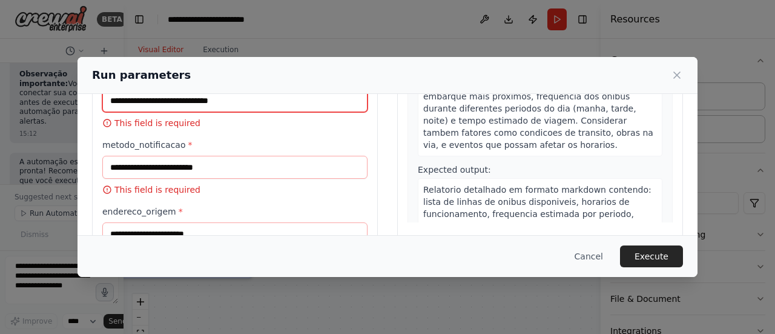
scroll to position [167, 0]
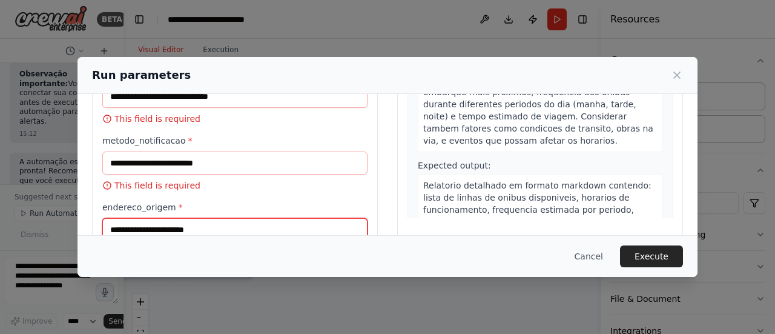
click at [174, 226] on input "endereco_origem *" at bounding box center [234, 229] width 265 height 23
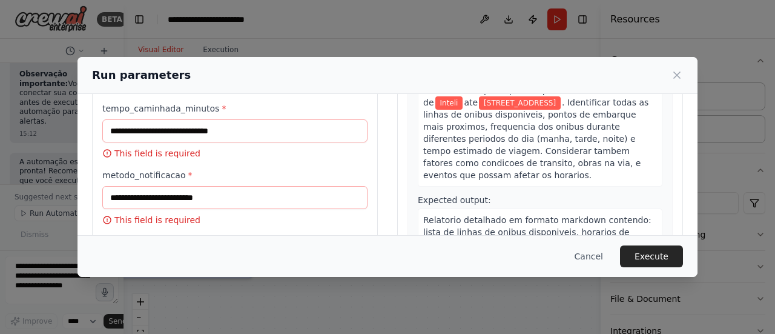
type input "******"
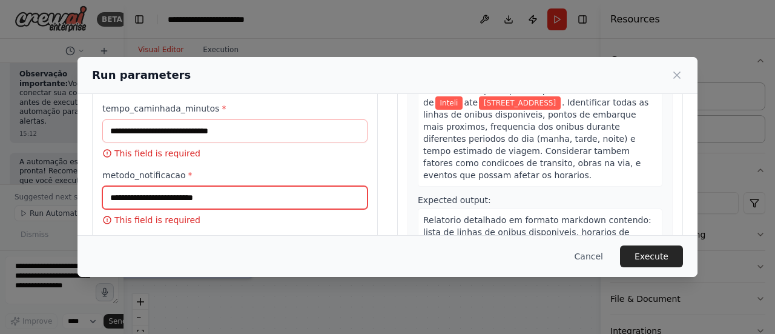
click at [272, 194] on input "metodo_notificacao *" at bounding box center [234, 197] width 265 height 23
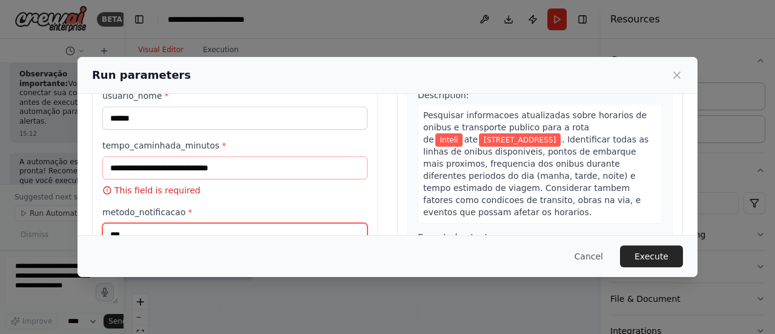
scroll to position [84, 0]
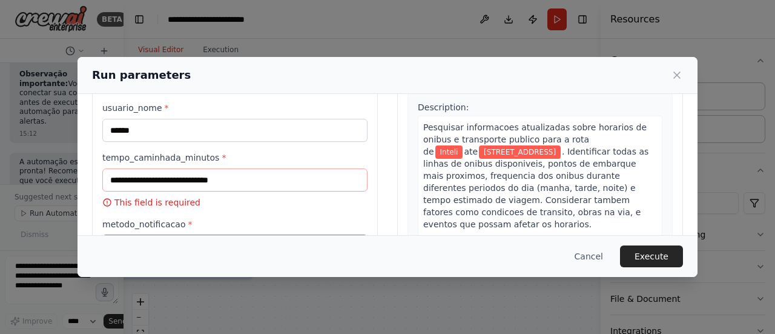
type input "***"
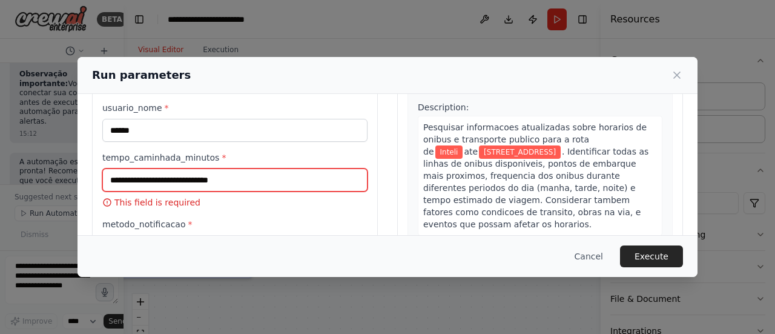
click at [228, 171] on input "tempo_caminhada_minutos *" at bounding box center [234, 179] width 265 height 23
type input "*"
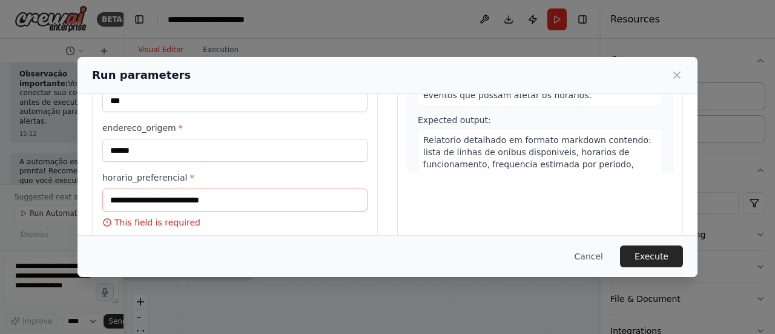
scroll to position [227, 0]
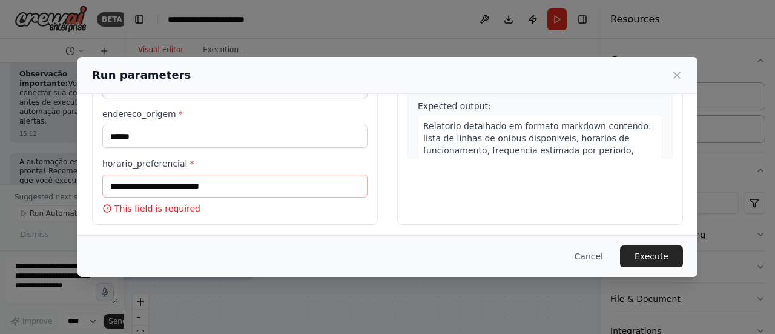
type input "*"
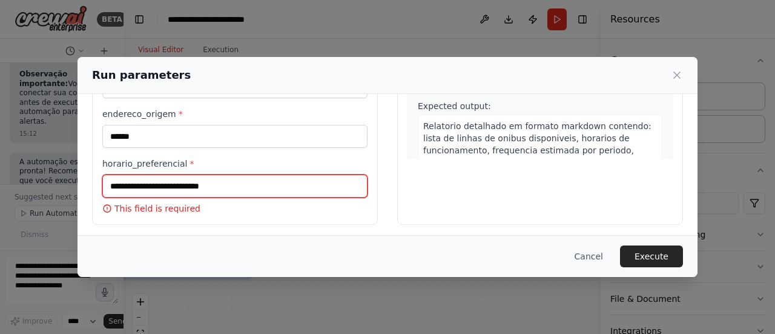
click at [251, 188] on input "horario_preferencial *" at bounding box center [234, 185] width 265 height 23
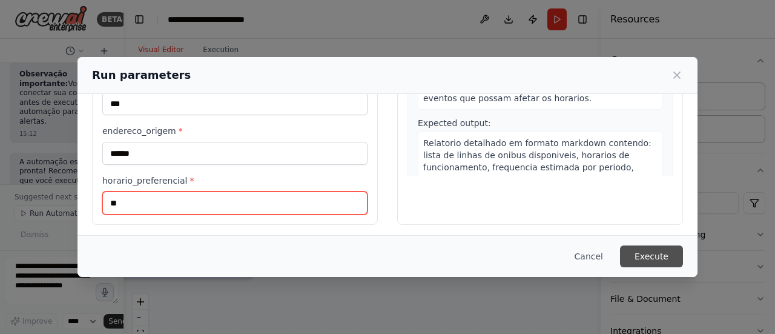
type input "**"
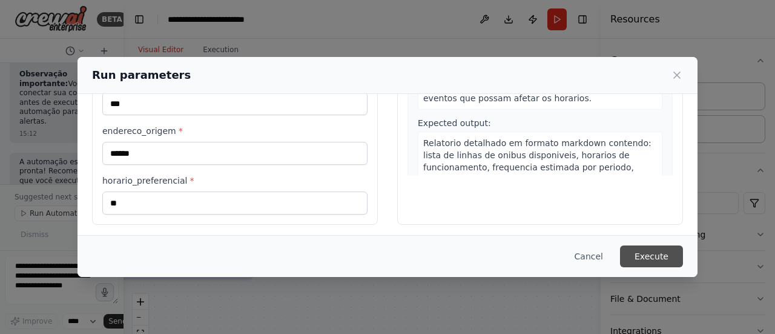
click at [661, 254] on button "Execute" at bounding box center [651, 256] width 63 height 22
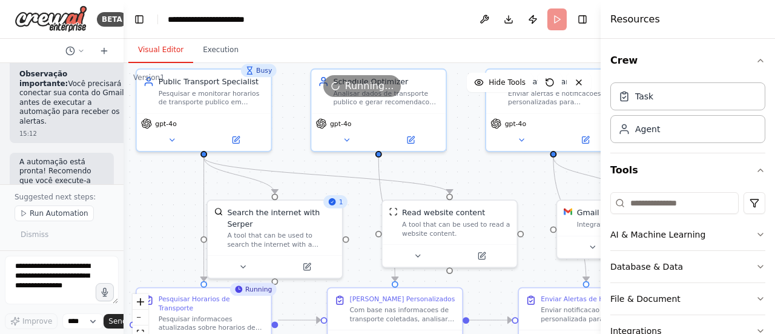
drag, startPoint x: 279, startPoint y: 197, endPoint x: 305, endPoint y: 217, distance: 32.7
click at [305, 217] on div ".deletable-edge-delete-btn { width: 20px; height: 20px; border: 0px solid #ffff…" at bounding box center [362, 214] width 477 height 303
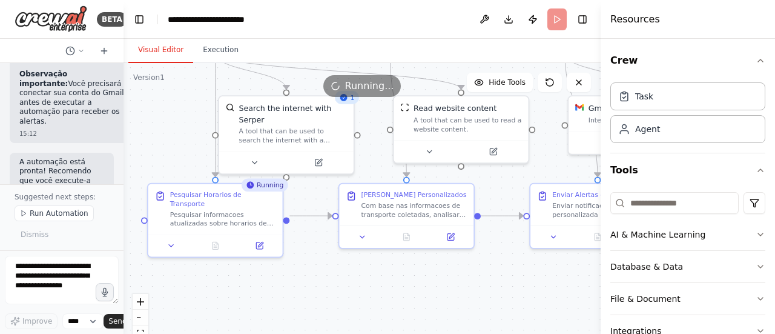
drag, startPoint x: 305, startPoint y: 217, endPoint x: 310, endPoint y: 176, distance: 41.5
click at [310, 176] on div ".deletable-edge-delete-btn { width: 20px; height: 20px; border: 0px solid #ffff…" at bounding box center [362, 214] width 477 height 303
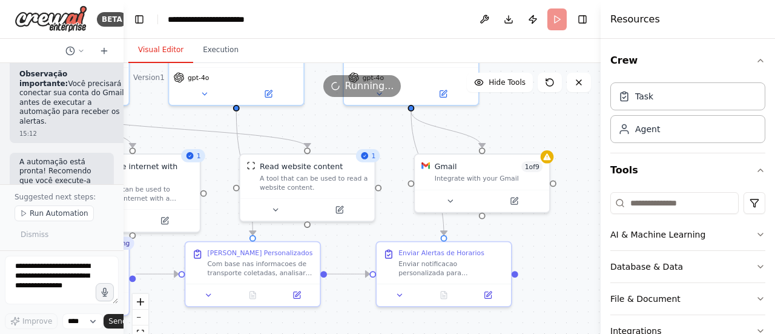
drag, startPoint x: 551, startPoint y: 165, endPoint x: 397, endPoint y: 222, distance: 164.6
click at [397, 222] on div ".deletable-edge-delete-btn { width: 20px; height: 20px; border: 0px solid #ffff…" at bounding box center [362, 214] width 477 height 303
click at [444, 194] on button at bounding box center [450, 197] width 62 height 13
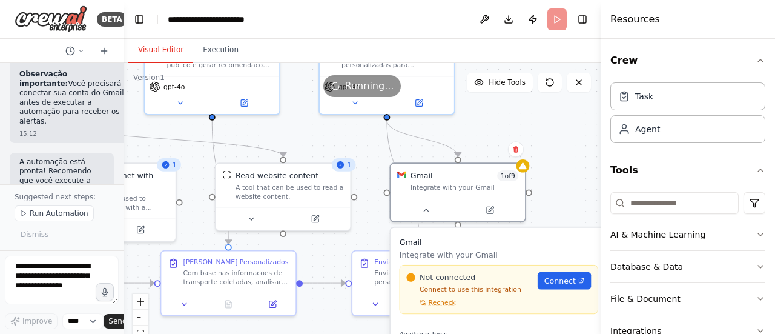
drag, startPoint x: 578, startPoint y: 189, endPoint x: 558, endPoint y: 222, distance: 38.8
click at [558, 222] on div ".deletable-edge-delete-btn { width: 20px; height: 20px; border: 0px solid #ffff…" at bounding box center [362, 214] width 477 height 303
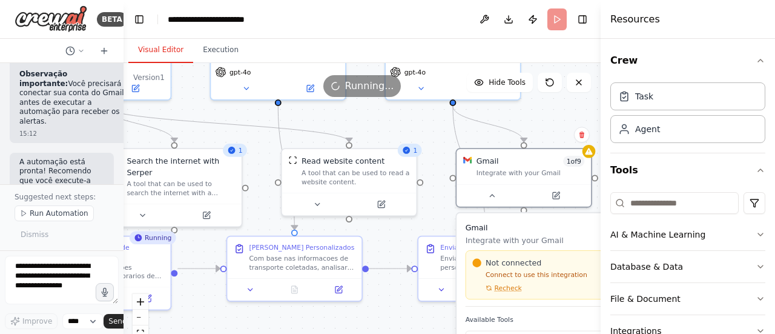
drag, startPoint x: 545, startPoint y: 145, endPoint x: 607, endPoint y: 107, distance: 72.8
click at [607, 107] on div "BETA de acordo com a minha localização, diga as melhores rotas via transporte p…" at bounding box center [387, 167] width 775 height 334
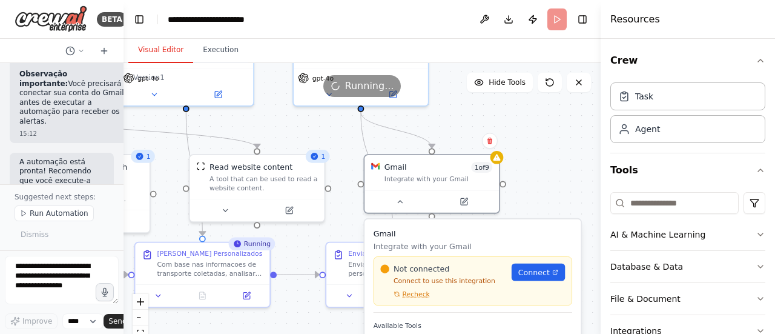
drag, startPoint x: 402, startPoint y: 234, endPoint x: 310, endPoint y: 240, distance: 92.3
click at [310, 240] on div ".deletable-edge-delete-btn { width: 20px; height: 20px; border: 0px solid #ffff…" at bounding box center [362, 214] width 477 height 303
click at [401, 209] on div at bounding box center [432, 199] width 134 height 22
click at [403, 202] on icon at bounding box center [400, 199] width 8 height 8
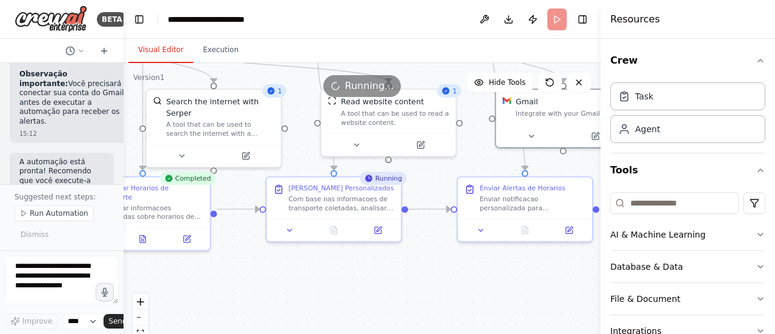
drag, startPoint x: 513, startPoint y: 270, endPoint x: 647, endPoint y: 204, distance: 149.0
click at [647, 204] on div "BETA de acordo com a minha localização, diga as melhores rotas via transporte p…" at bounding box center [387, 167] width 775 height 334
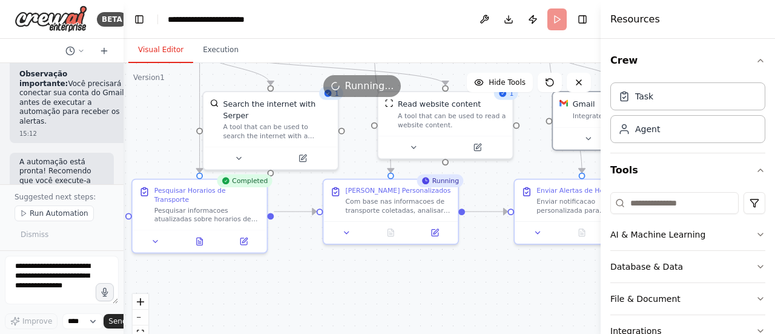
drag, startPoint x: 266, startPoint y: 262, endPoint x: 409, endPoint y: 266, distance: 142.4
click at [409, 266] on div ".deletable-edge-delete-btn { width: 20px; height: 20px; border: 0px solid #ffff…" at bounding box center [362, 214] width 477 height 303
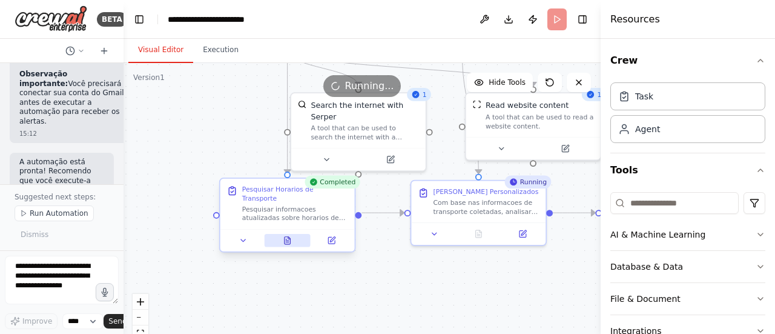
click at [294, 234] on button at bounding box center [287, 240] width 46 height 13
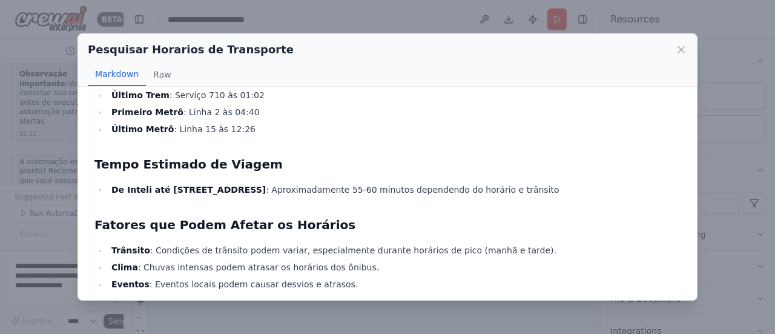
scroll to position [577, 0]
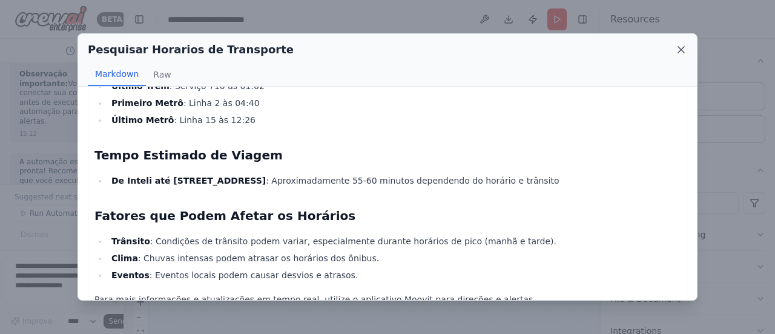
click at [680, 49] on icon at bounding box center [681, 50] width 12 height 12
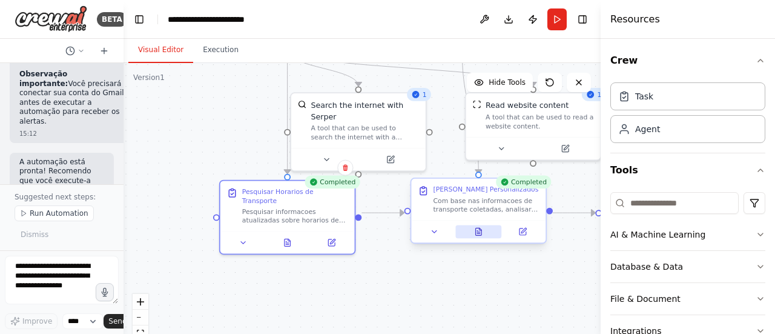
click at [480, 236] on button at bounding box center [478, 231] width 46 height 13
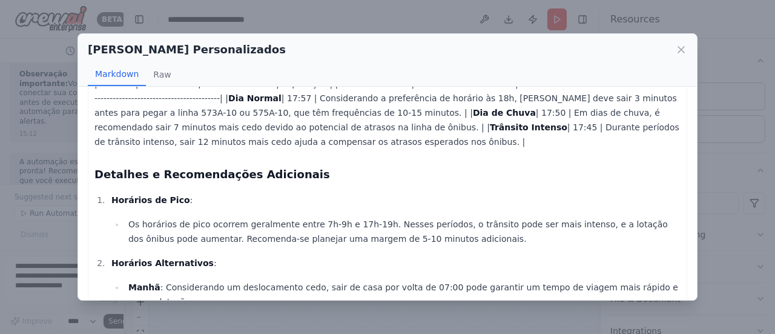
scroll to position [1, 0]
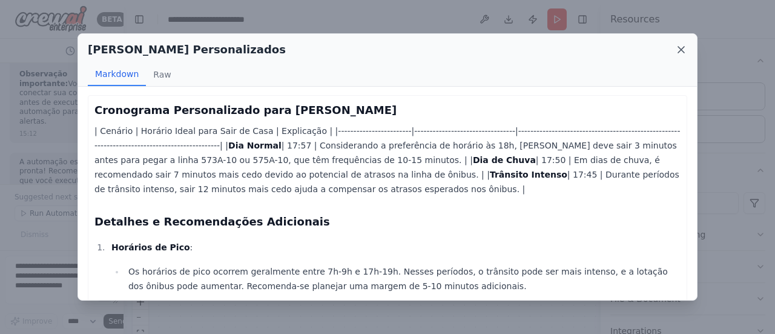
click at [683, 55] on icon at bounding box center [681, 50] width 12 height 12
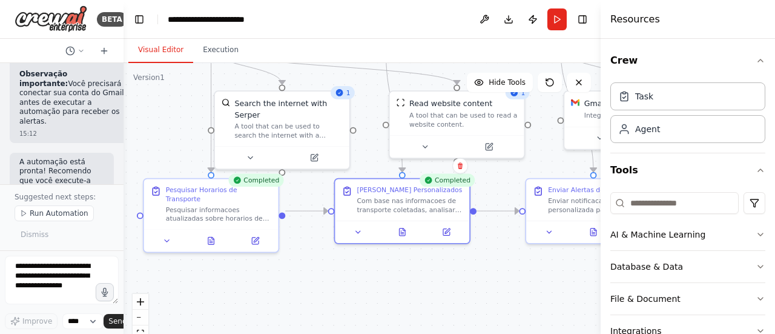
drag, startPoint x: 328, startPoint y: 293, endPoint x: 251, endPoint y: 291, distance: 76.3
click at [251, 291] on div ".deletable-edge-delete-btn { width: 20px; height: 20px; border: 0px solid #ffff…" at bounding box center [362, 214] width 477 height 303
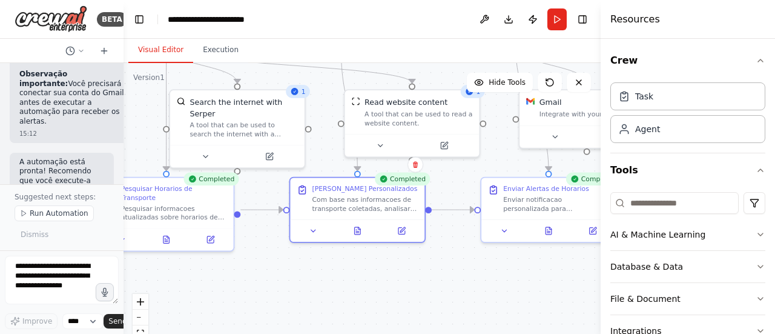
drag, startPoint x: 521, startPoint y: 291, endPoint x: 300, endPoint y: 270, distance: 222.1
click at [300, 270] on div ".deletable-edge-delete-btn { width: 20px; height: 20px; border: 0px solid #ffff…" at bounding box center [362, 214] width 477 height 303
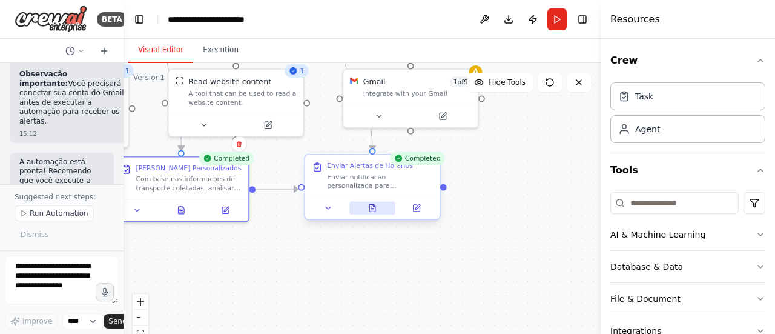
click at [364, 212] on button at bounding box center [372, 208] width 46 height 13
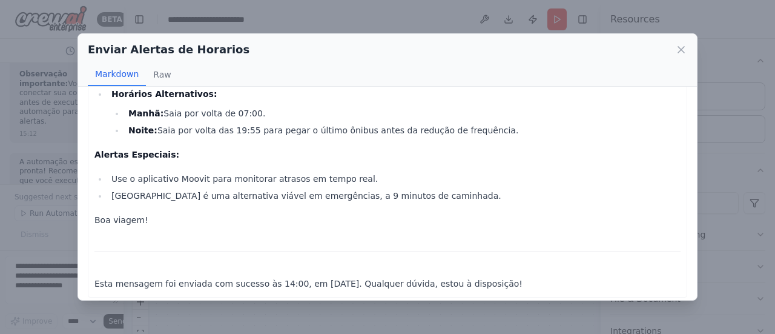
scroll to position [284, 0]
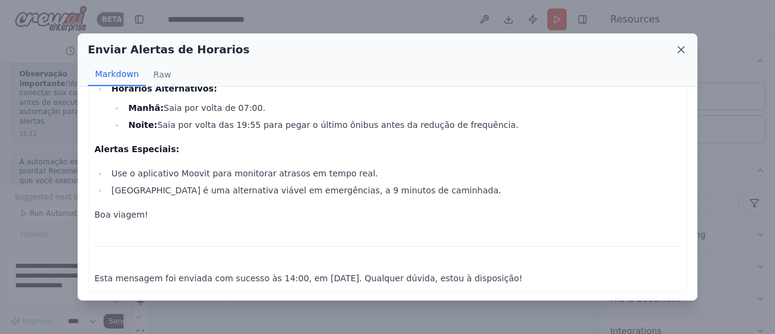
click at [676, 54] on icon at bounding box center [681, 50] width 12 height 12
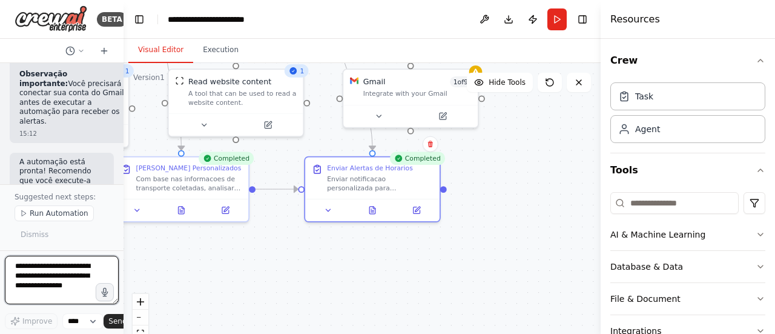
click at [62, 277] on textarea at bounding box center [62, 280] width 114 height 48
drag, startPoint x: 50, startPoint y: 294, endPoint x: 0, endPoint y: 248, distance: 67.3
click at [0, 248] on div "BETA de acordo com a minha localização, diga as melhores rotas via transporte p…" at bounding box center [62, 167] width 124 height 334
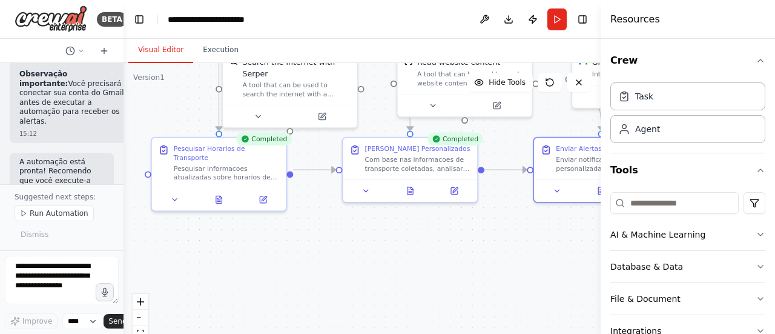
drag, startPoint x: 236, startPoint y: 268, endPoint x: 465, endPoint y: 249, distance: 229.8
click at [465, 249] on div ".deletable-edge-delete-btn { width: 20px; height: 20px; border: 0px solid #ffff…" at bounding box center [362, 214] width 477 height 303
click at [231, 191] on button at bounding box center [219, 197] width 46 height 13
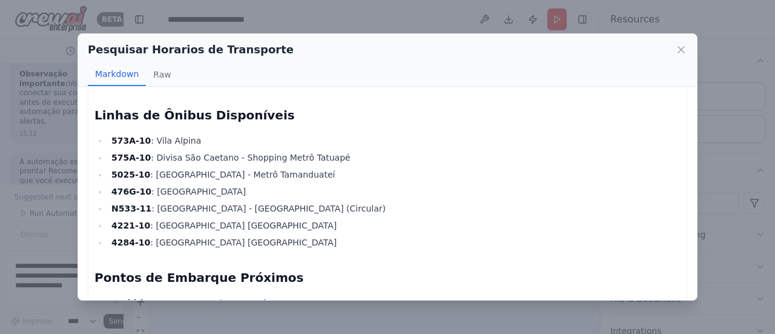
scroll to position [0, 0]
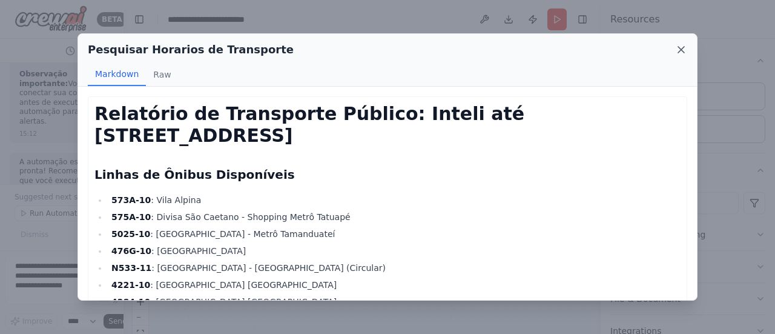
click at [677, 53] on icon at bounding box center [681, 50] width 12 height 12
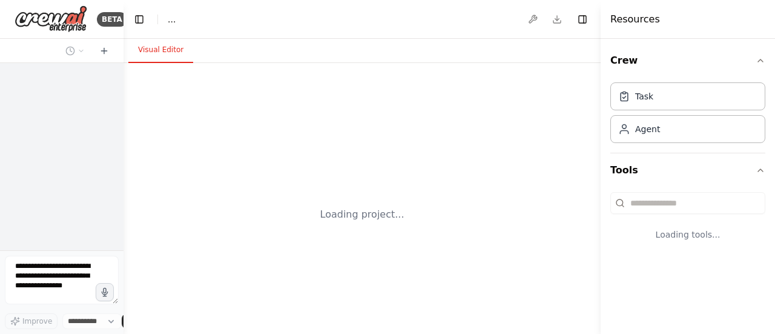
select select "****"
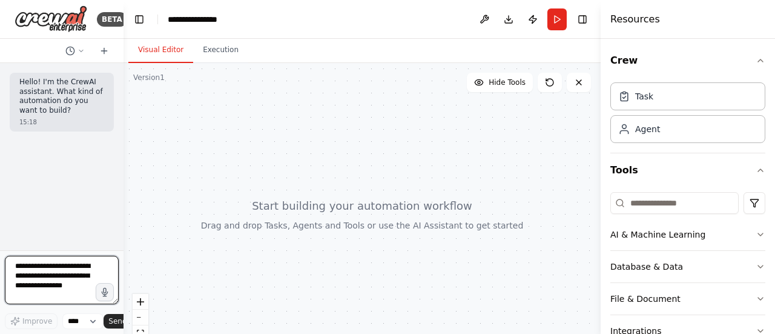
click at [41, 279] on textarea at bounding box center [62, 280] width 114 height 48
paste textarea "**********"
type textarea "**********"
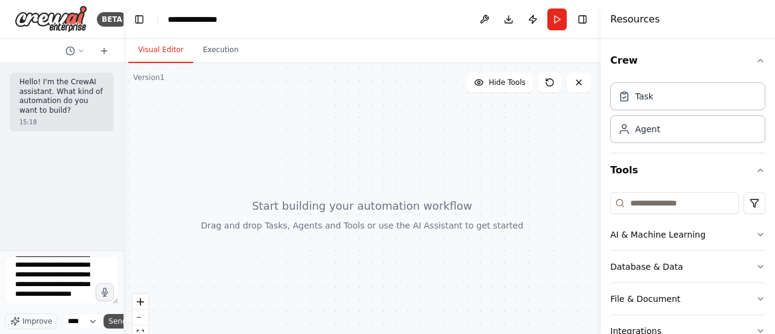
click at [109, 324] on span "Send" at bounding box center [117, 321] width 18 height 10
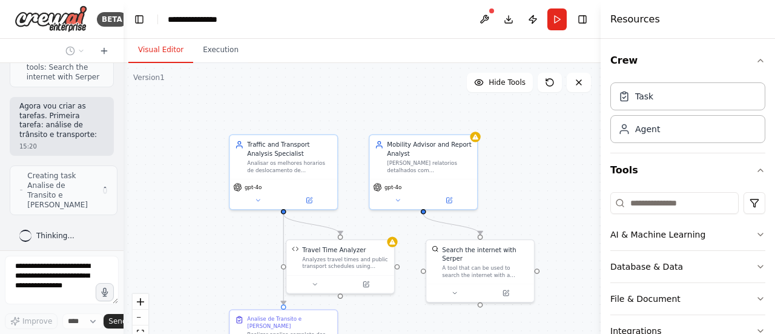
scroll to position [2322, 0]
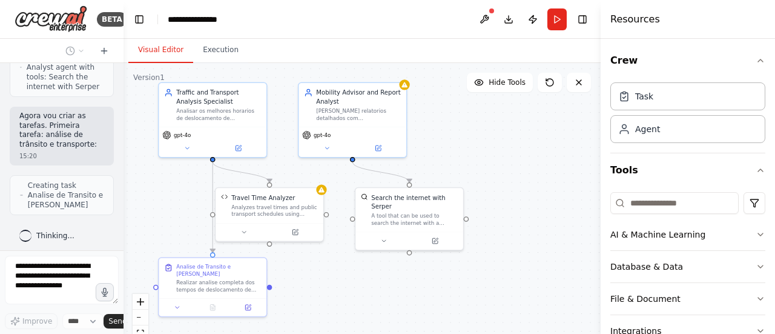
drag, startPoint x: 566, startPoint y: 194, endPoint x: 495, endPoint y: 142, distance: 87.9
click at [495, 142] on div ".deletable-edge-delete-btn { width: 20px; height: 20px; border: 0px solid #ffff…" at bounding box center [362, 214] width 477 height 303
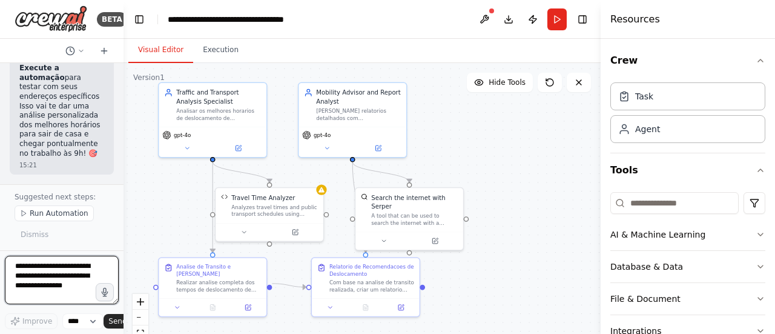
scroll to position [3971, 0]
click at [23, 210] on button "Run Automation" at bounding box center [54, 213] width 79 height 16
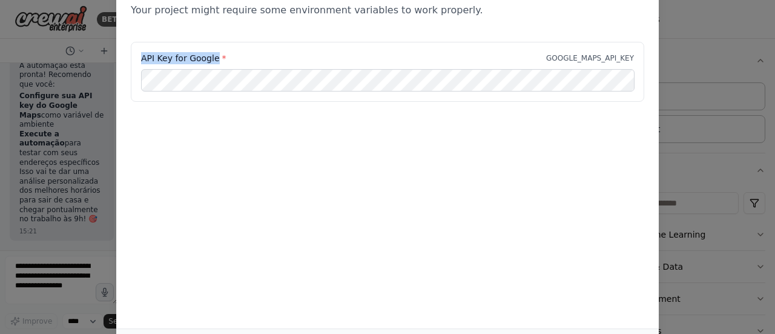
drag, startPoint x: 141, startPoint y: 58, endPoint x: 216, endPoint y: 56, distance: 75.1
click at [216, 56] on label "API Key for Google *" at bounding box center [183, 58] width 85 height 12
copy label "API Key for Google"
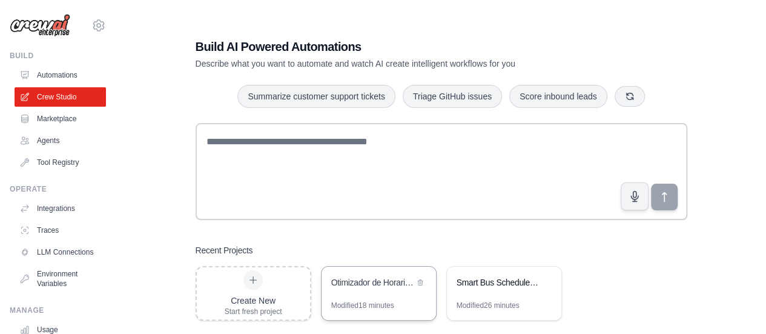
click at [413, 292] on div "Otimizador de Horarios de Deslocamento" at bounding box center [379, 283] width 114 height 34
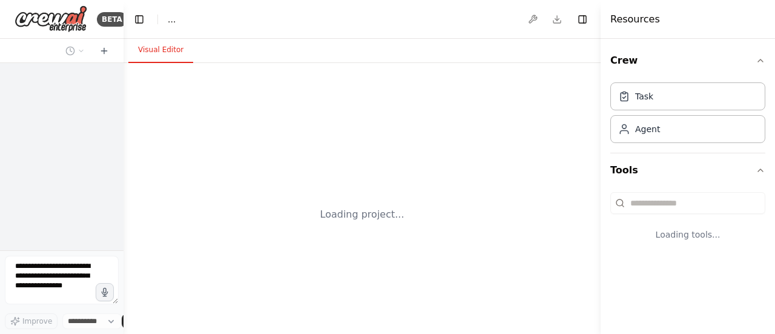
select select "****"
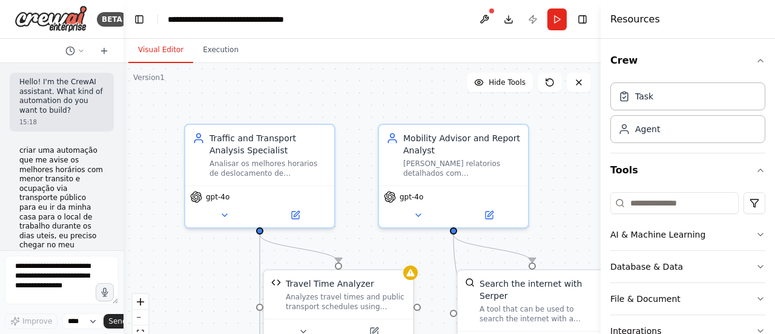
scroll to position [4002, 0]
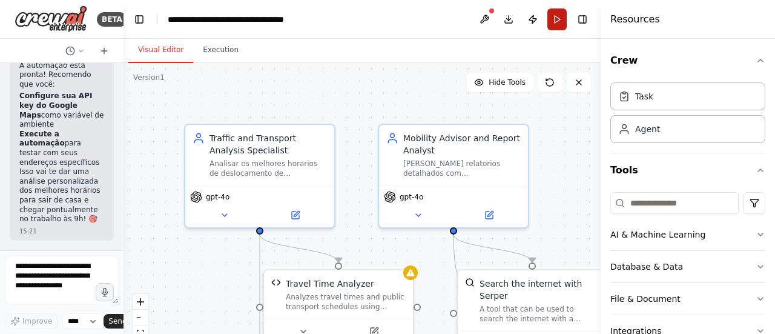
click at [558, 24] on button "Run" at bounding box center [557, 19] width 19 height 22
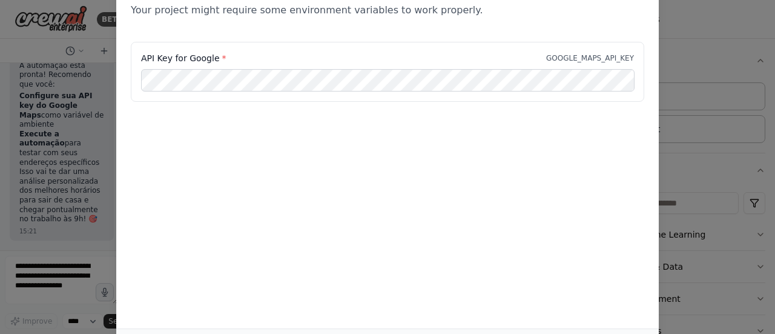
click at [24, 59] on div "Environment configuration Your project might require some environment variables…" at bounding box center [387, 167] width 775 height 334
